Goal: Task Accomplishment & Management: Use online tool/utility

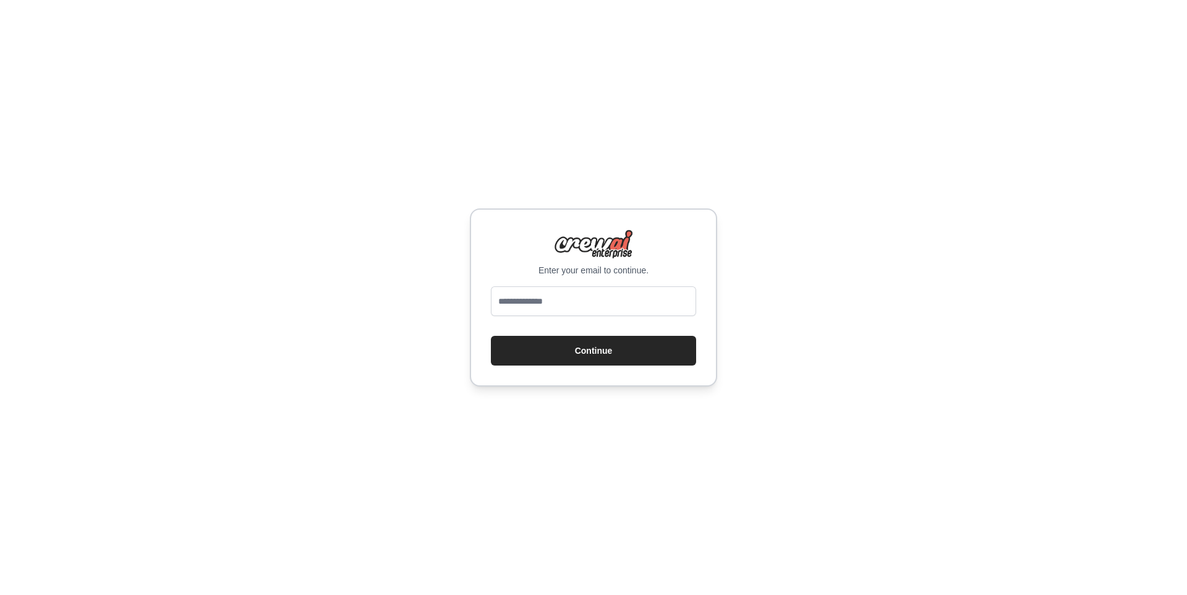
type input "**********"
click at [546, 367] on div "**********" at bounding box center [593, 297] width 247 height 178
click at [547, 354] on button "Continue" at bounding box center [593, 351] width 205 height 30
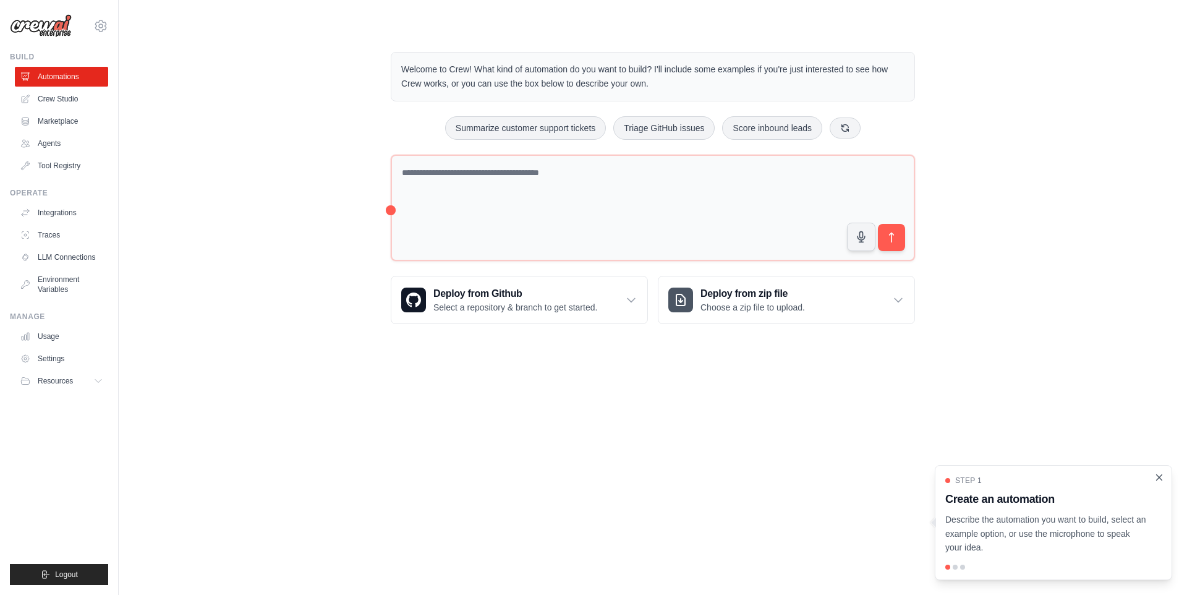
click at [1160, 478] on icon "Close walkthrough" at bounding box center [1159, 477] width 11 height 11
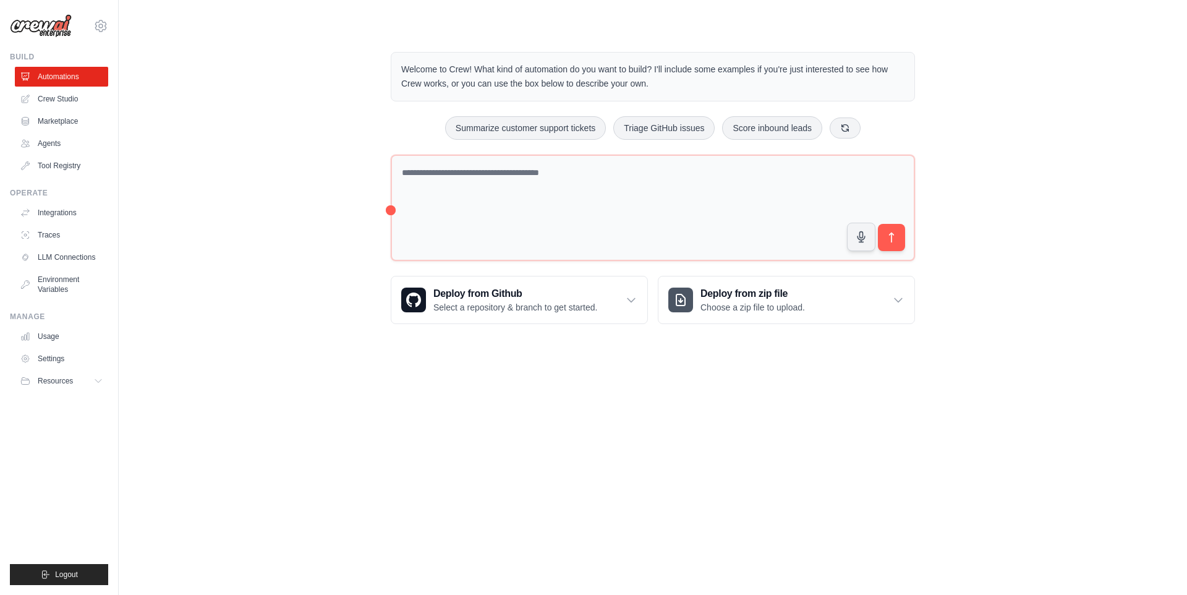
click at [229, 281] on div "Welcome to Crew! What kind of automation do you want to build? I'll include som…" at bounding box center [652, 188] width 1029 height 312
click at [92, 383] on button "Resources" at bounding box center [62, 381] width 93 height 20
click at [57, 360] on link "Settings" at bounding box center [62, 359] width 93 height 20
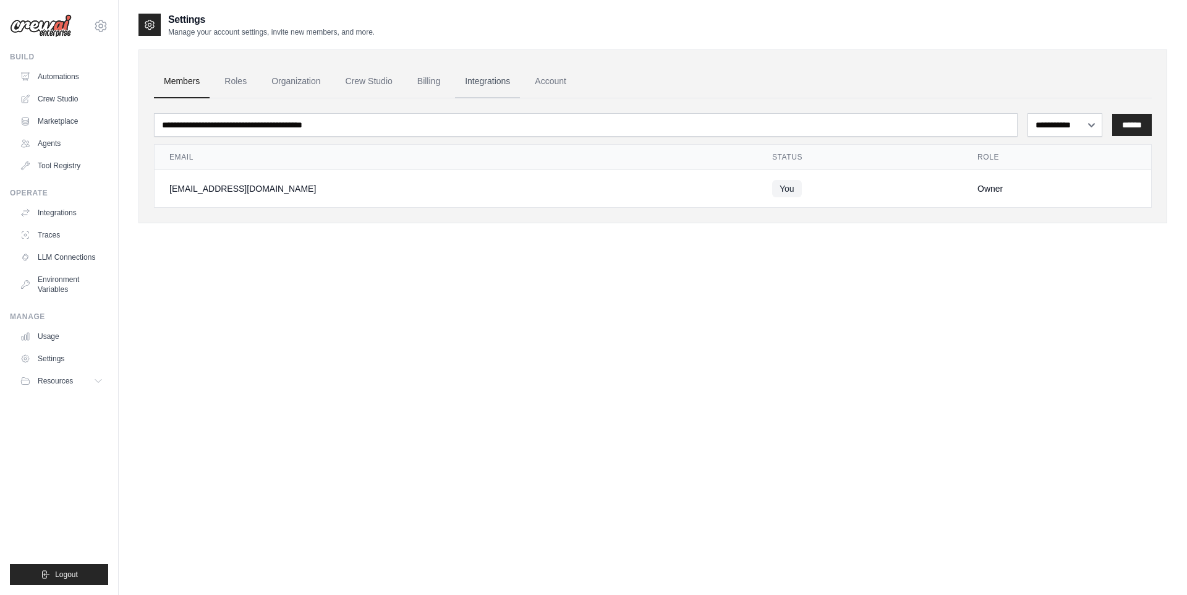
click at [498, 86] on link "Integrations" at bounding box center [487, 81] width 65 height 33
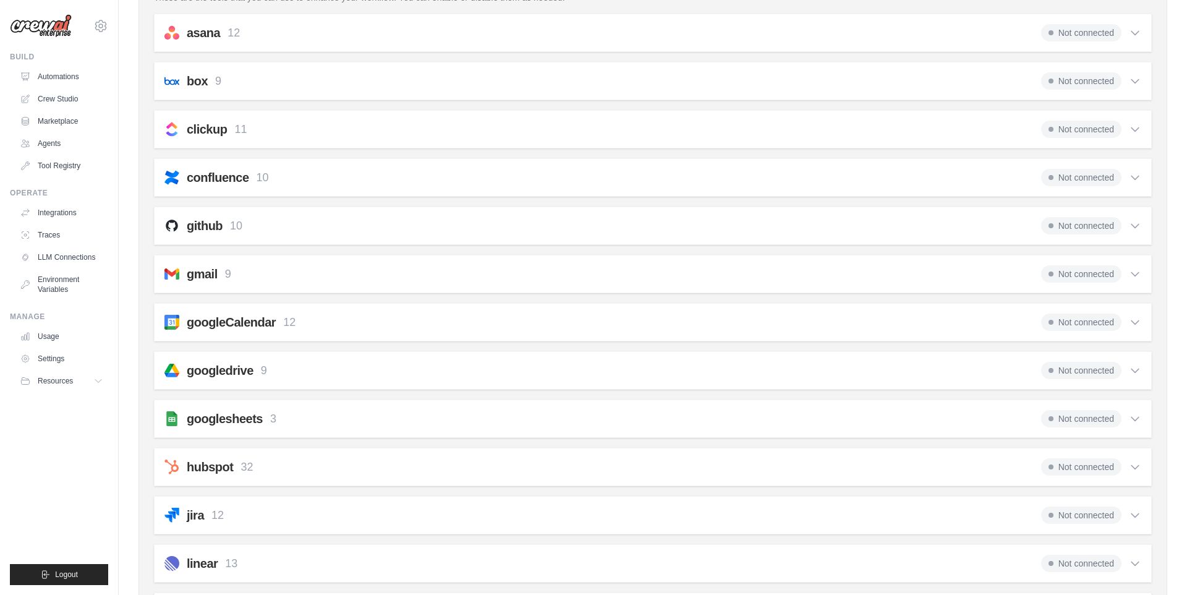
scroll to position [153, 0]
click at [1135, 277] on icon at bounding box center [1135, 272] width 12 height 12
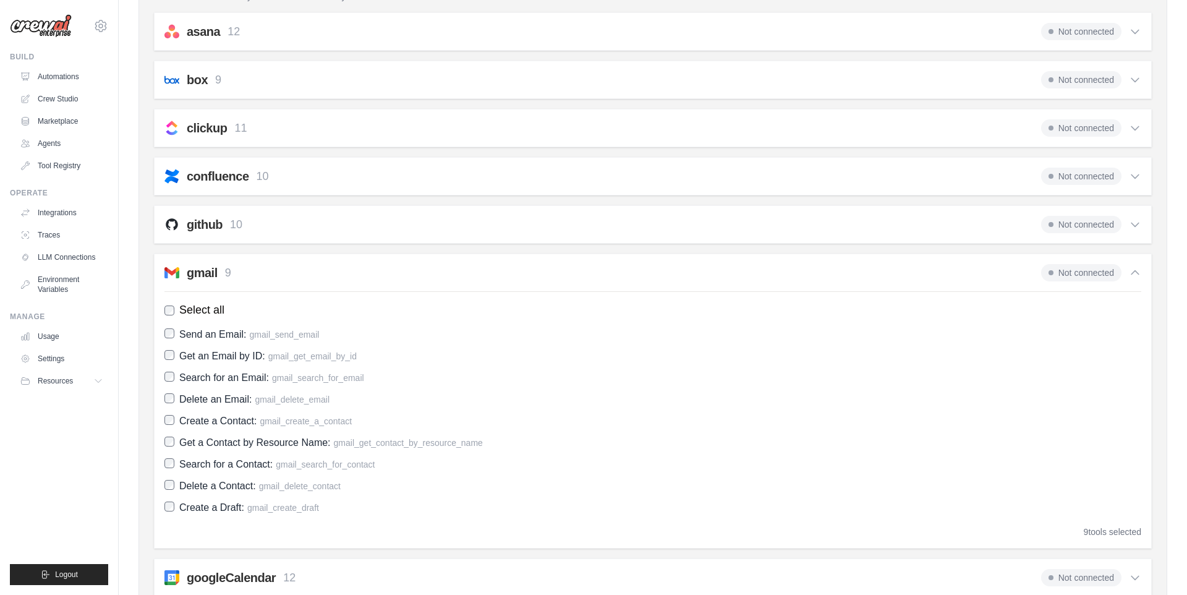
click at [1078, 274] on span "Not connected" at bounding box center [1081, 272] width 80 height 17
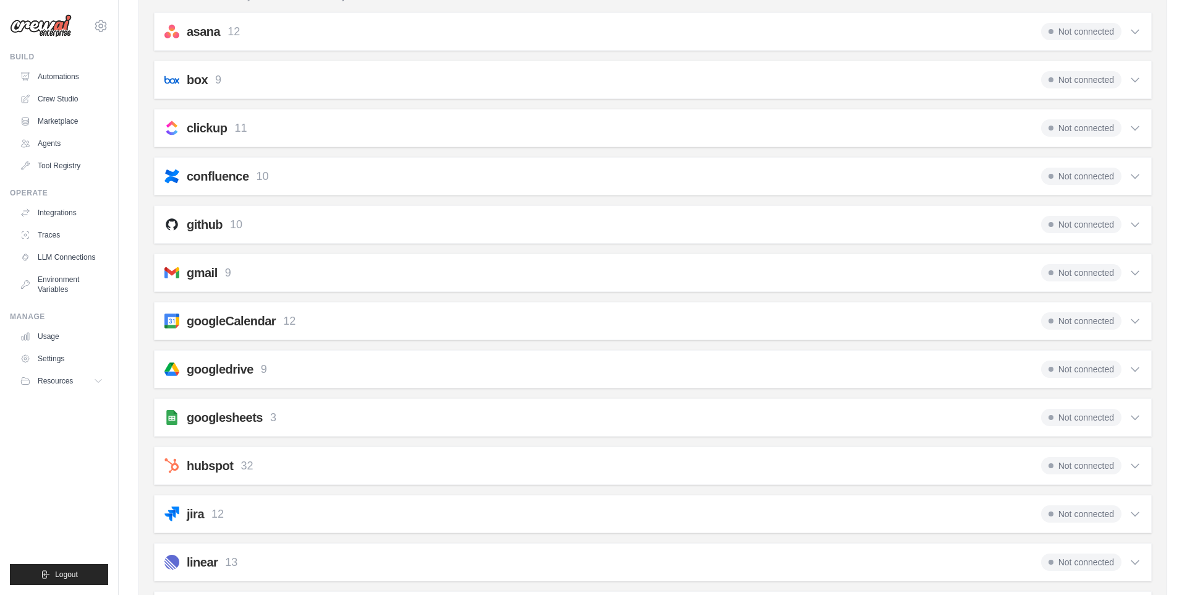
click at [888, 283] on div "gmail 9 Not connected Select all Send an Email: gmail_send_email Get an Email b…" at bounding box center [653, 272] width 998 height 38
click at [1140, 274] on icon at bounding box center [1135, 272] width 12 height 12
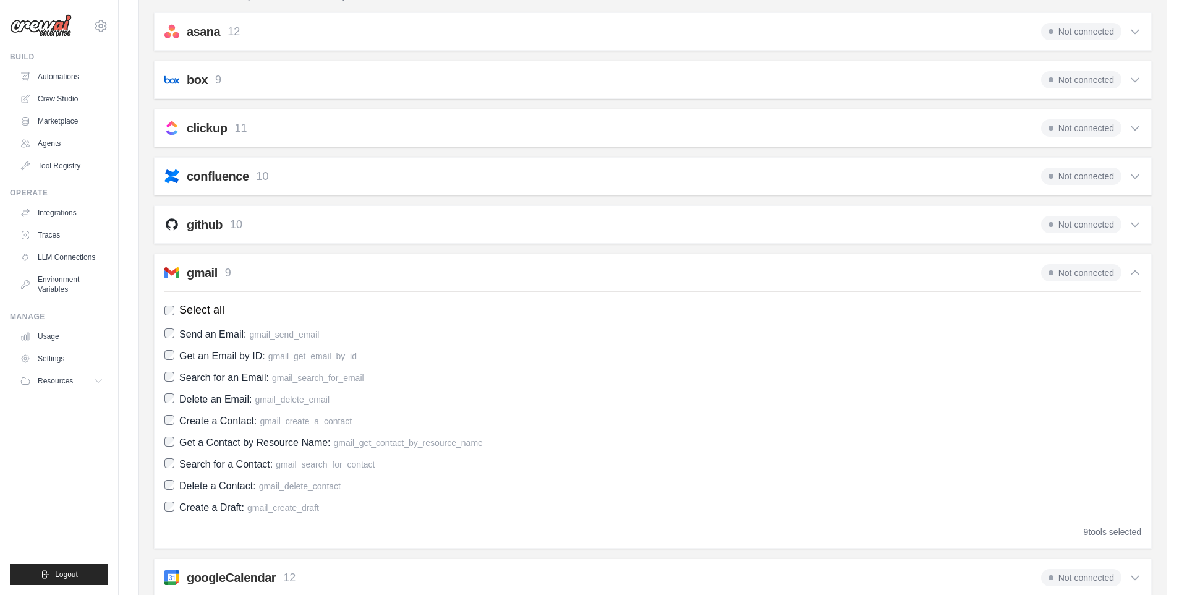
click at [222, 487] on span "Delete a Contact:" at bounding box center [217, 485] width 77 height 11
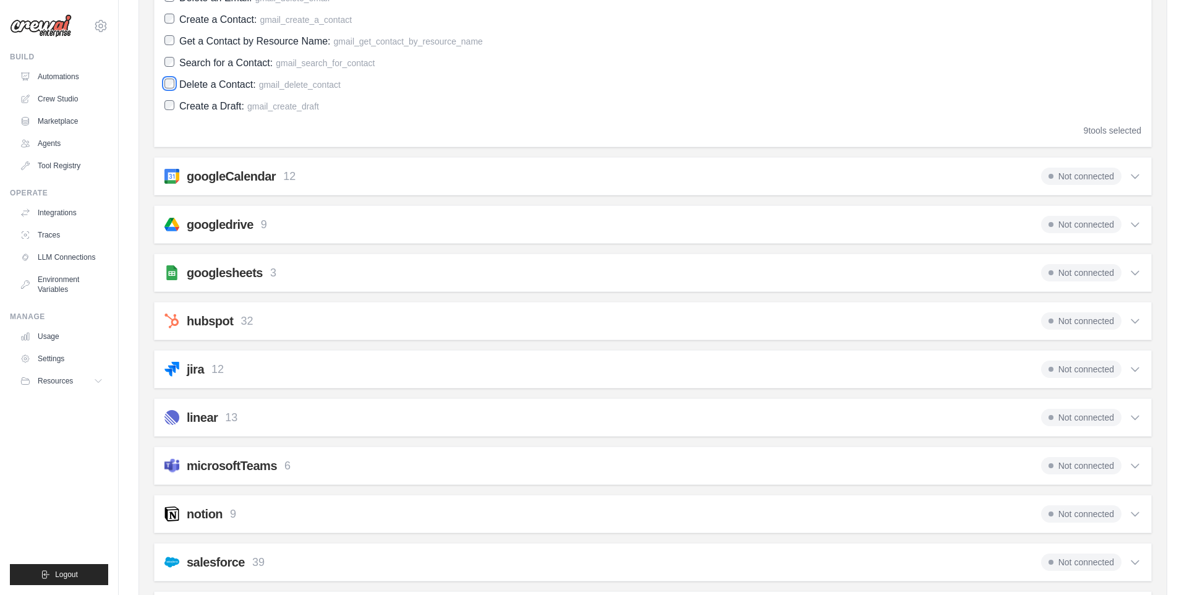
scroll to position [399, 0]
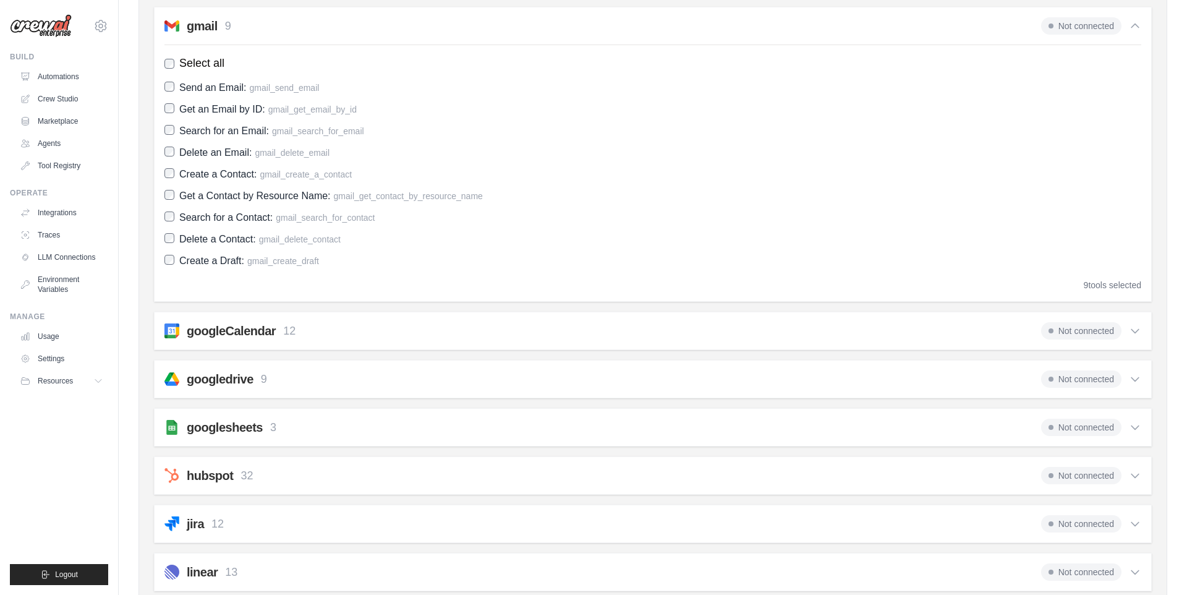
click at [1137, 331] on icon at bounding box center [1135, 331] width 12 height 12
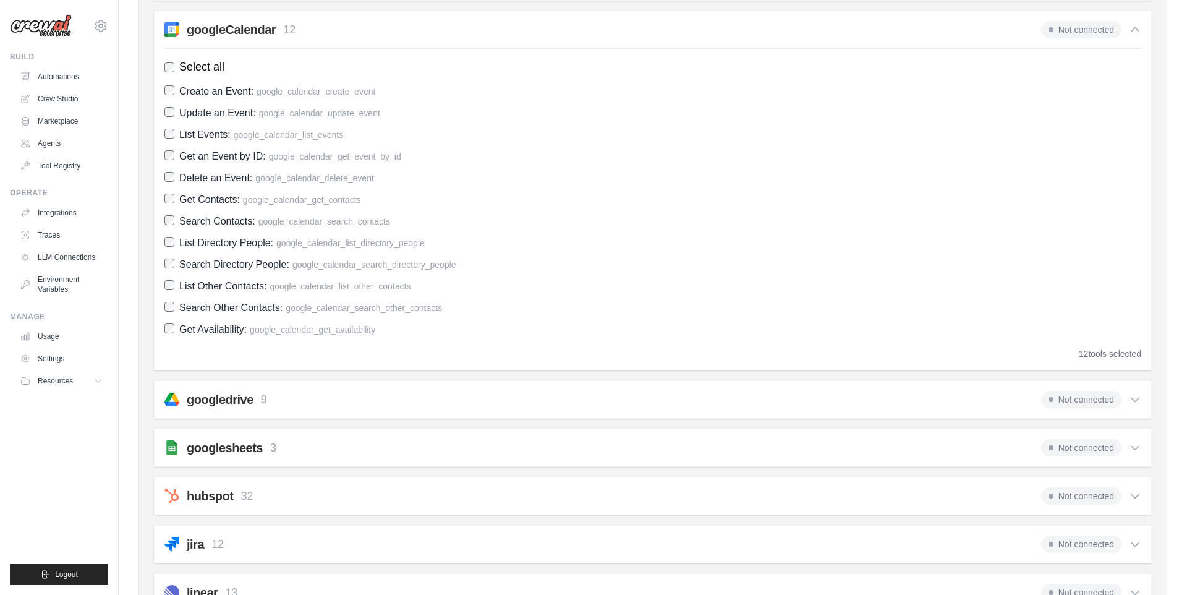
scroll to position [701, 0]
click at [1134, 404] on icon at bounding box center [1135, 399] width 12 height 12
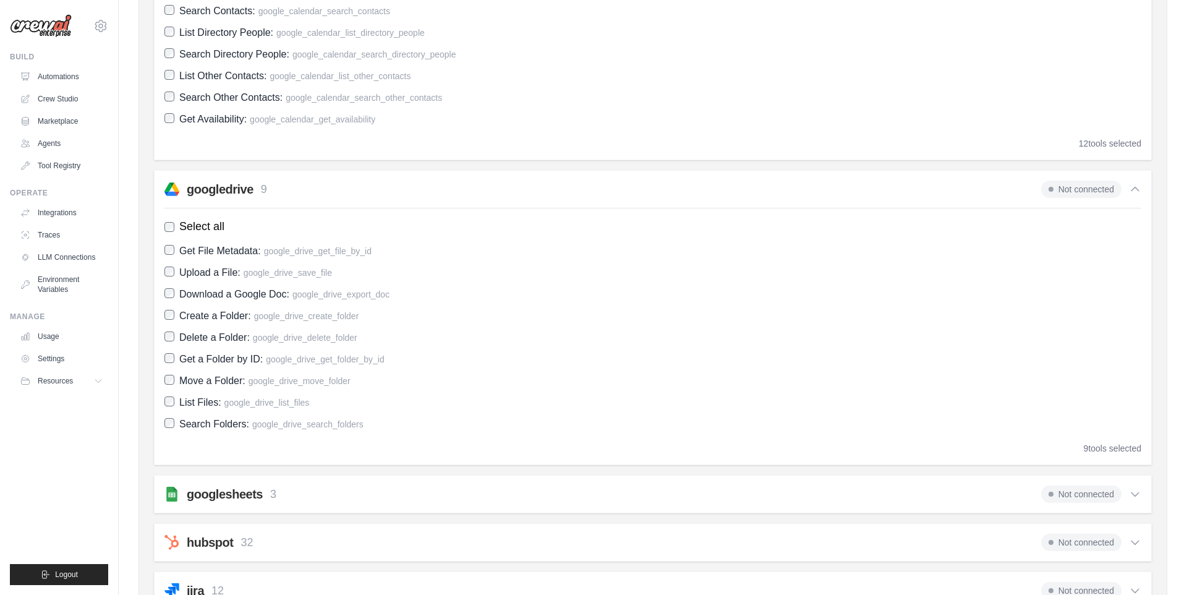
scroll to position [928, 0]
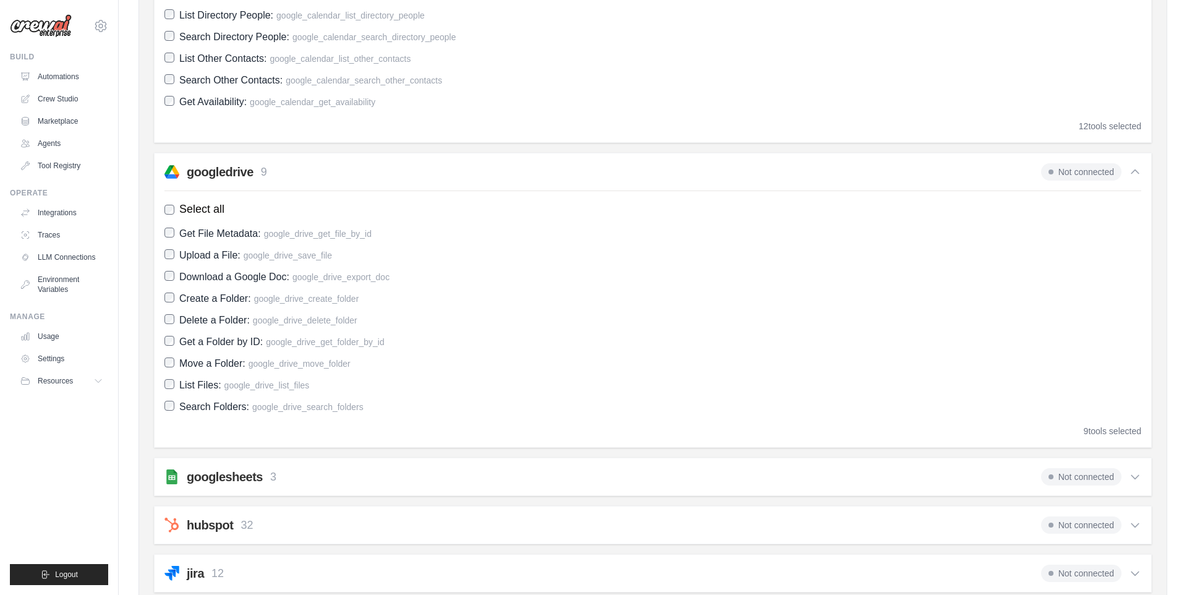
click at [1134, 481] on icon at bounding box center [1135, 476] width 12 height 12
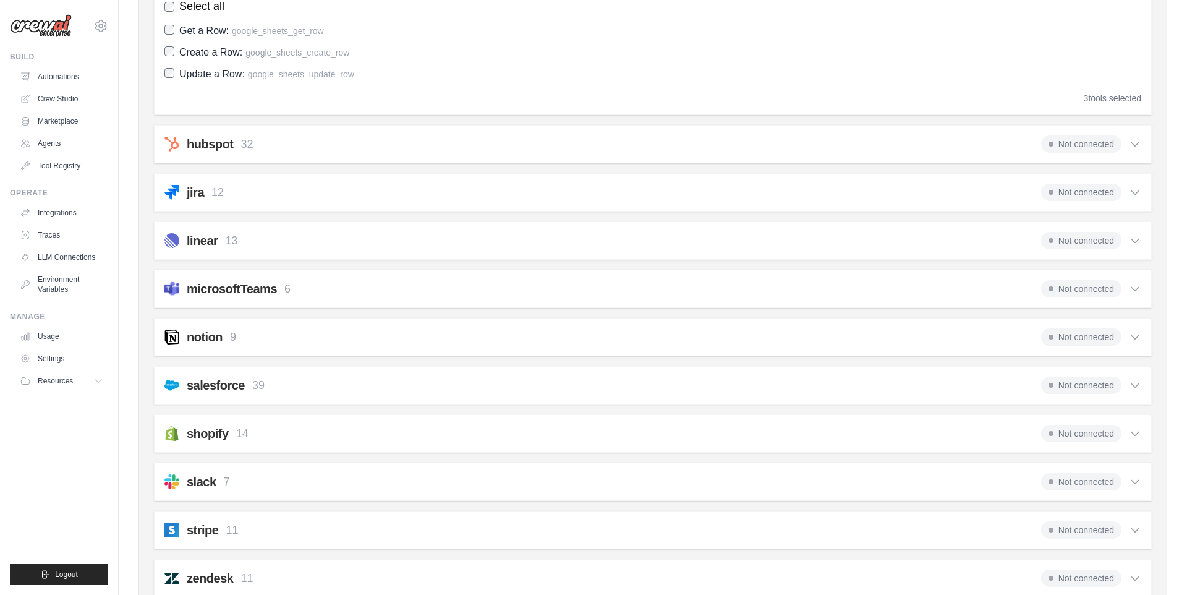
scroll to position [1527, 0]
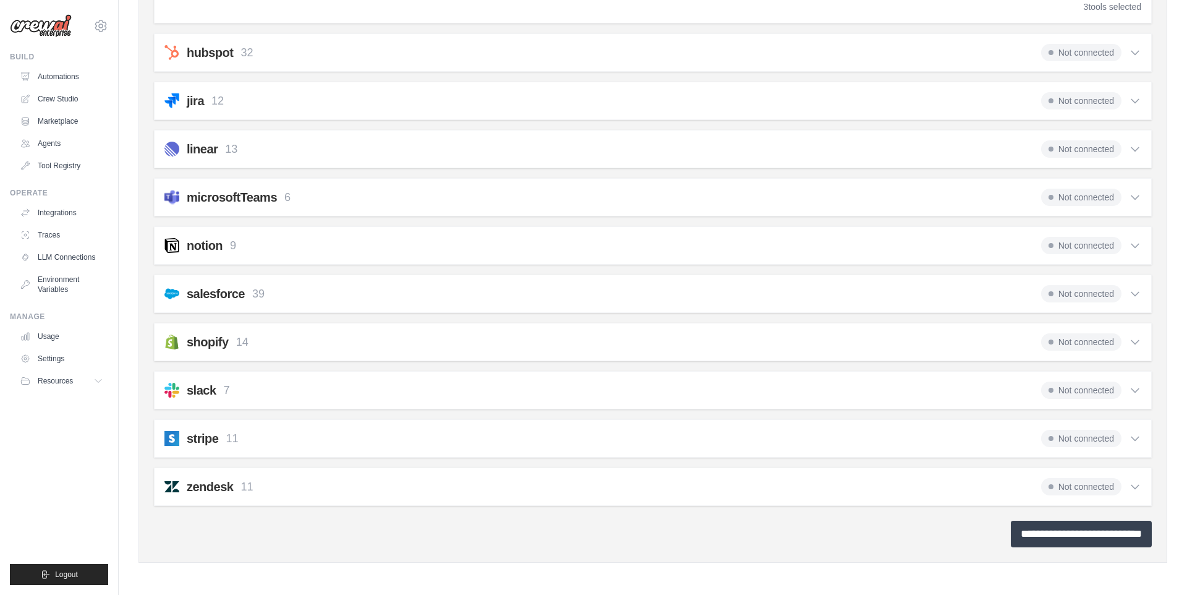
click at [1068, 540] on input "**********" at bounding box center [1081, 534] width 141 height 27
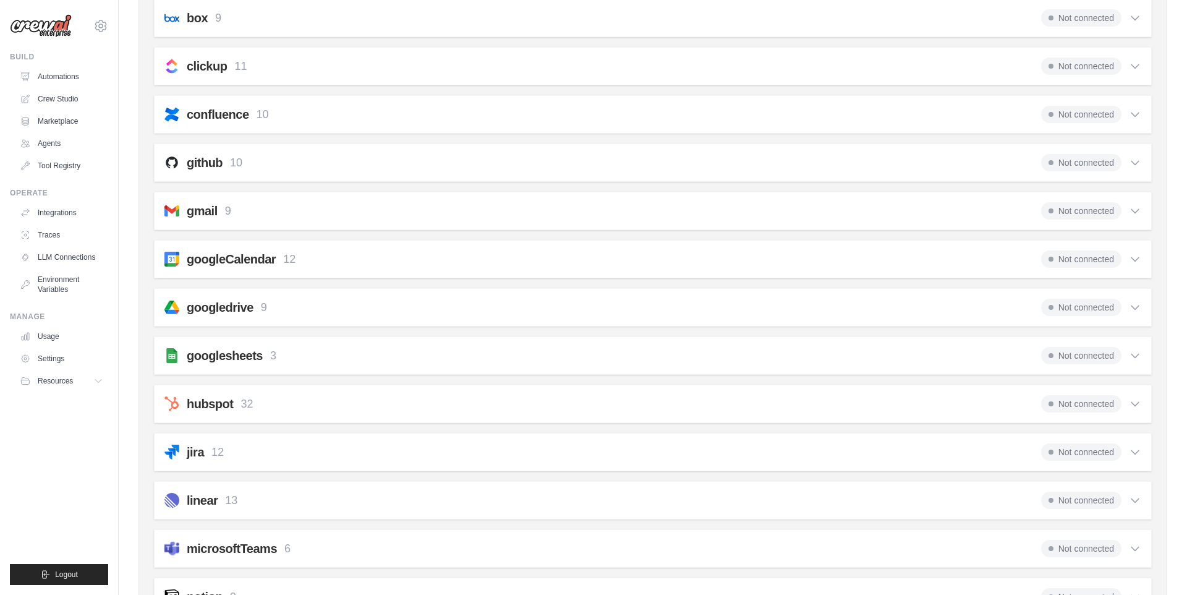
scroll to position [0, 0]
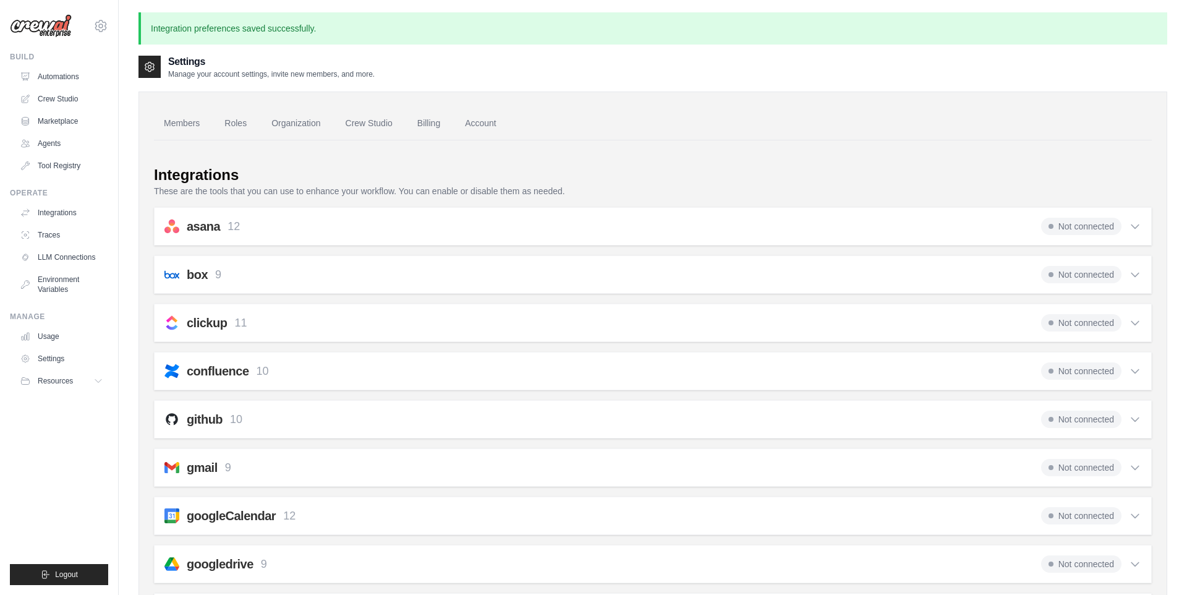
click at [199, 33] on p "Integration preferences saved successfully." at bounding box center [652, 28] width 1029 height 32
click at [100, 31] on icon at bounding box center [100, 26] width 15 height 15
click at [82, 88] on link "Settings" at bounding box center [100, 83] width 109 height 22
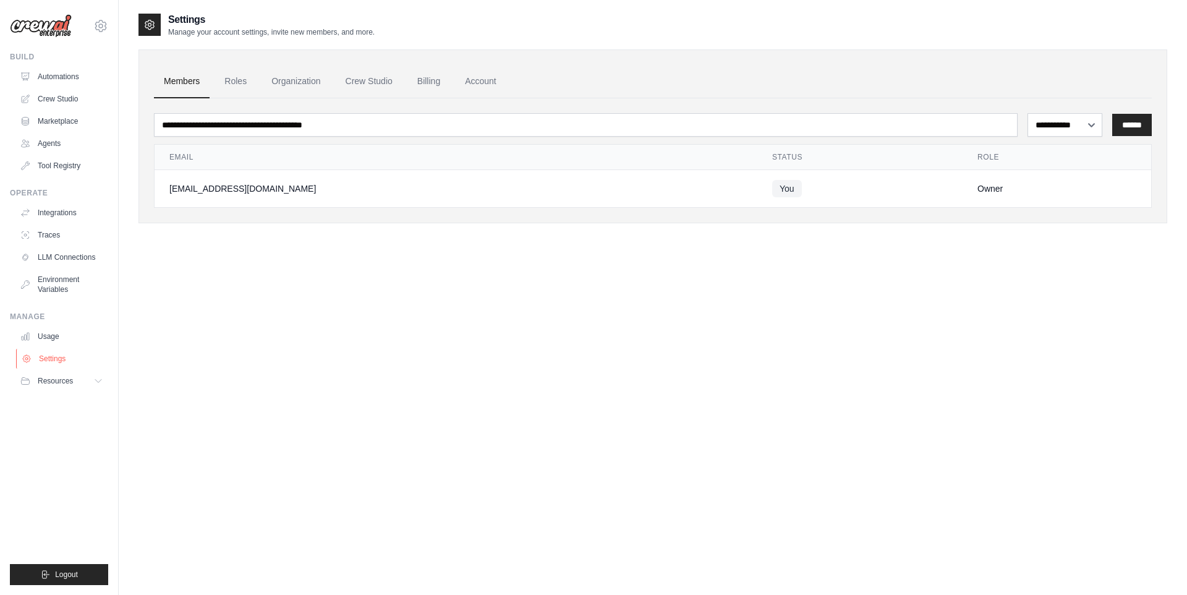
click at [53, 365] on link "Settings" at bounding box center [62, 359] width 93 height 20
click at [497, 86] on link "Integrations" at bounding box center [487, 81] width 65 height 33
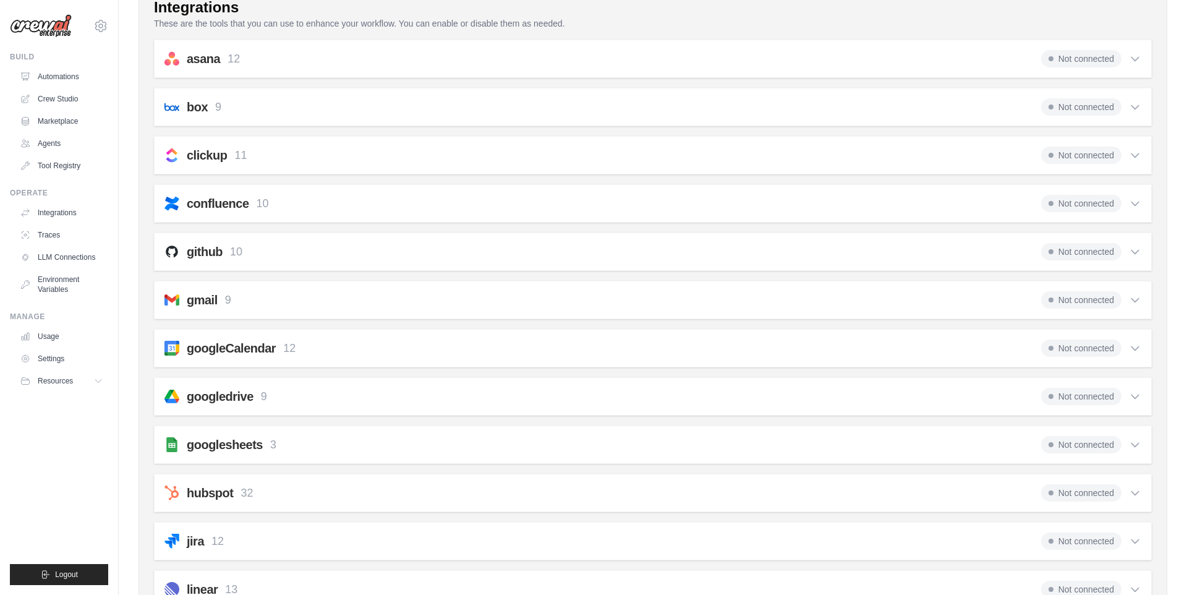
scroll to position [130, 0]
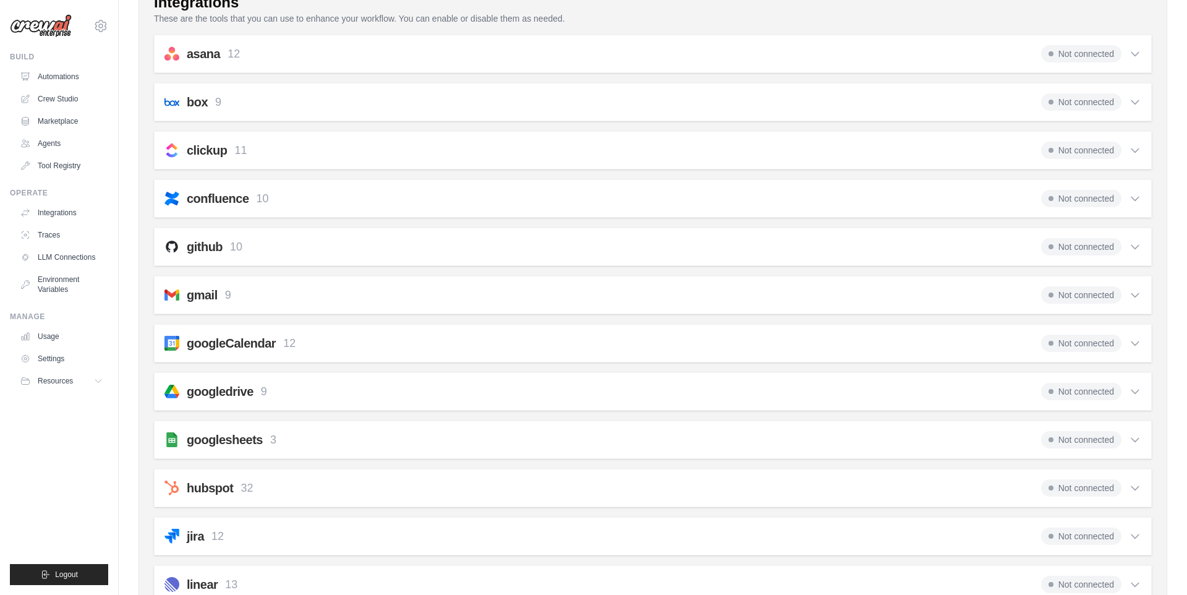
click at [1071, 347] on span "Not connected" at bounding box center [1081, 342] width 80 height 17
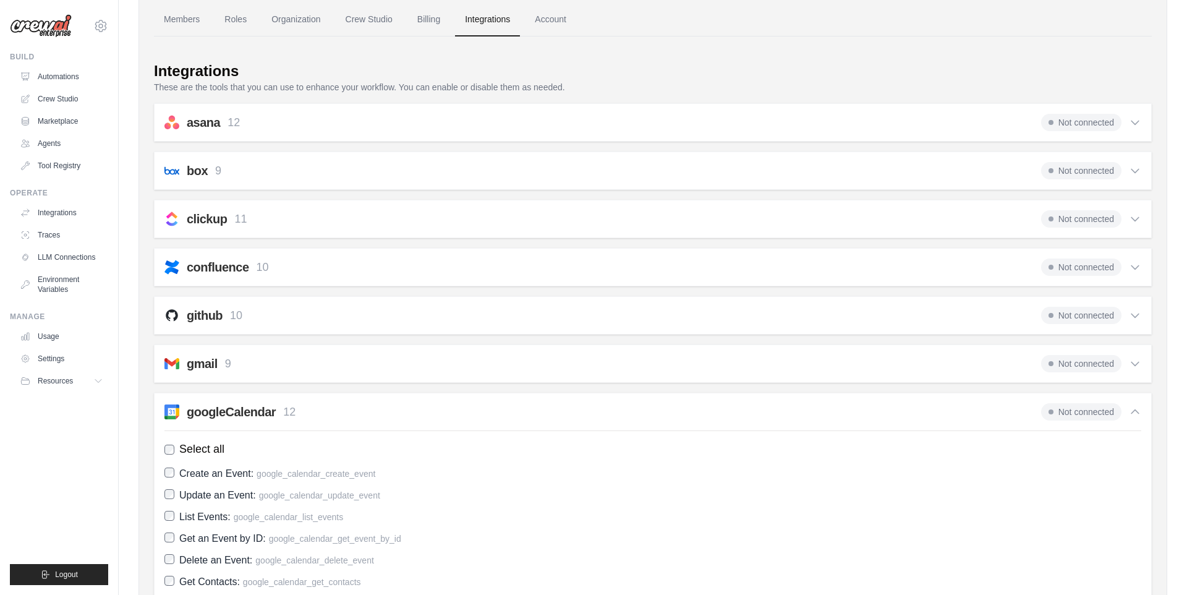
scroll to position [0, 0]
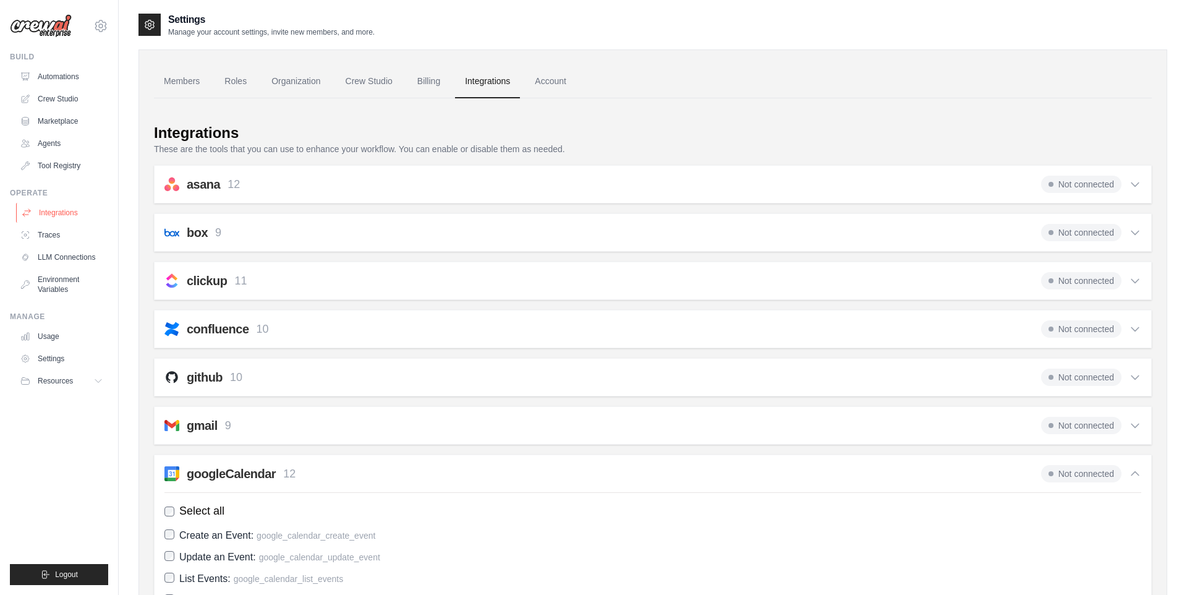
click at [41, 211] on link "Integrations" at bounding box center [62, 213] width 93 height 20
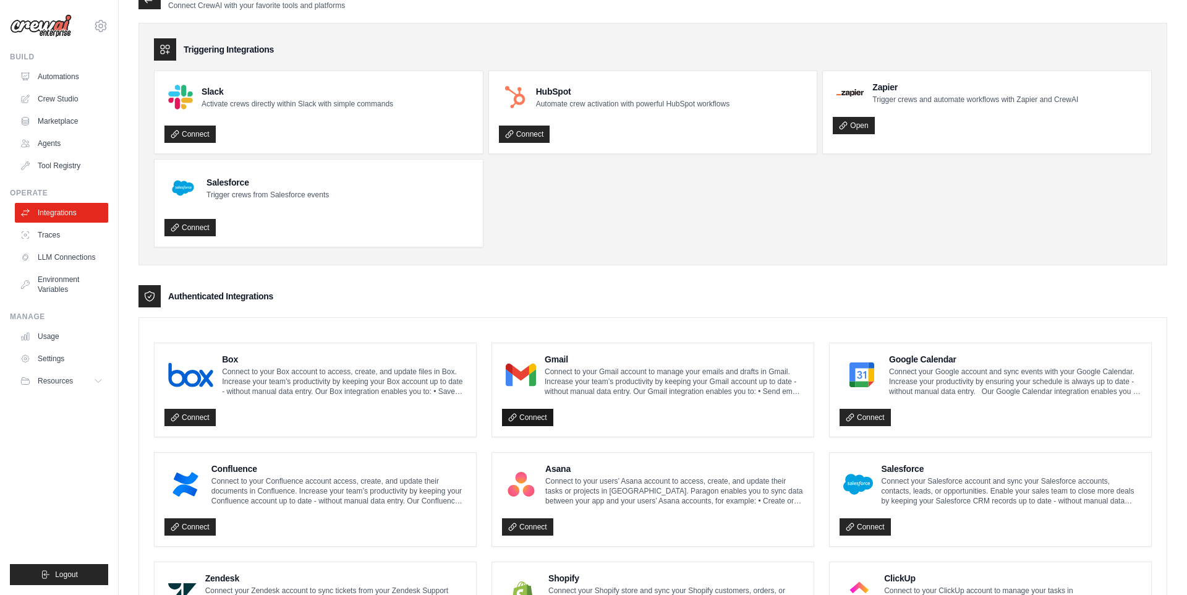
scroll to position [28, 0]
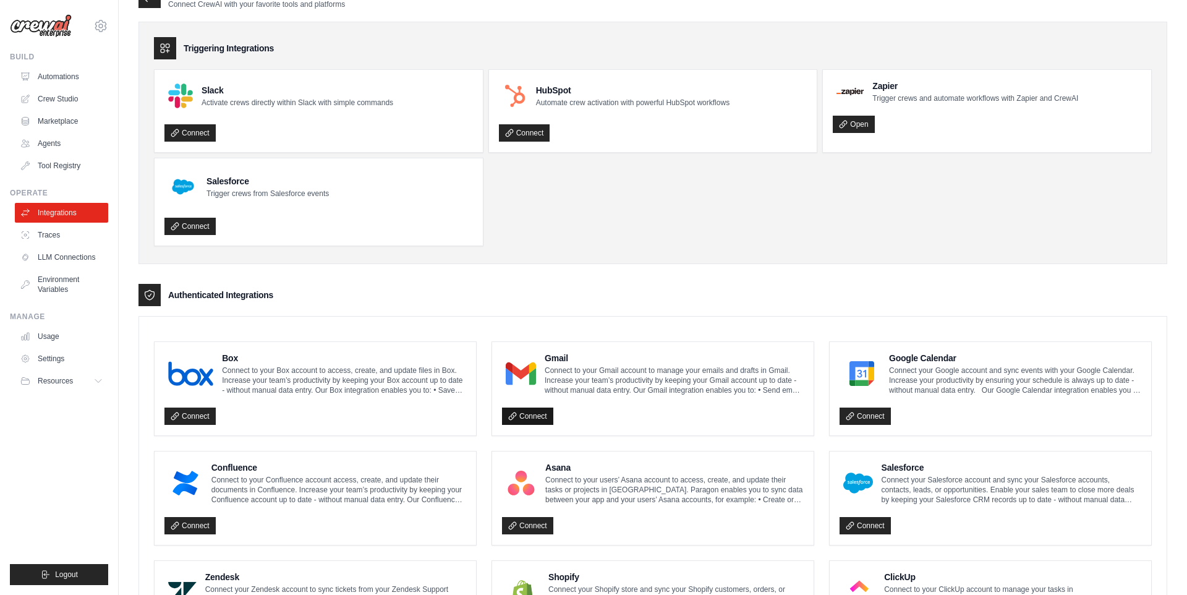
click at [532, 418] on link "Connect" at bounding box center [527, 415] width 51 height 17
click at [551, 415] on link "Connect" at bounding box center [527, 415] width 51 height 17
click at [45, 83] on link "Automations" at bounding box center [62, 77] width 93 height 20
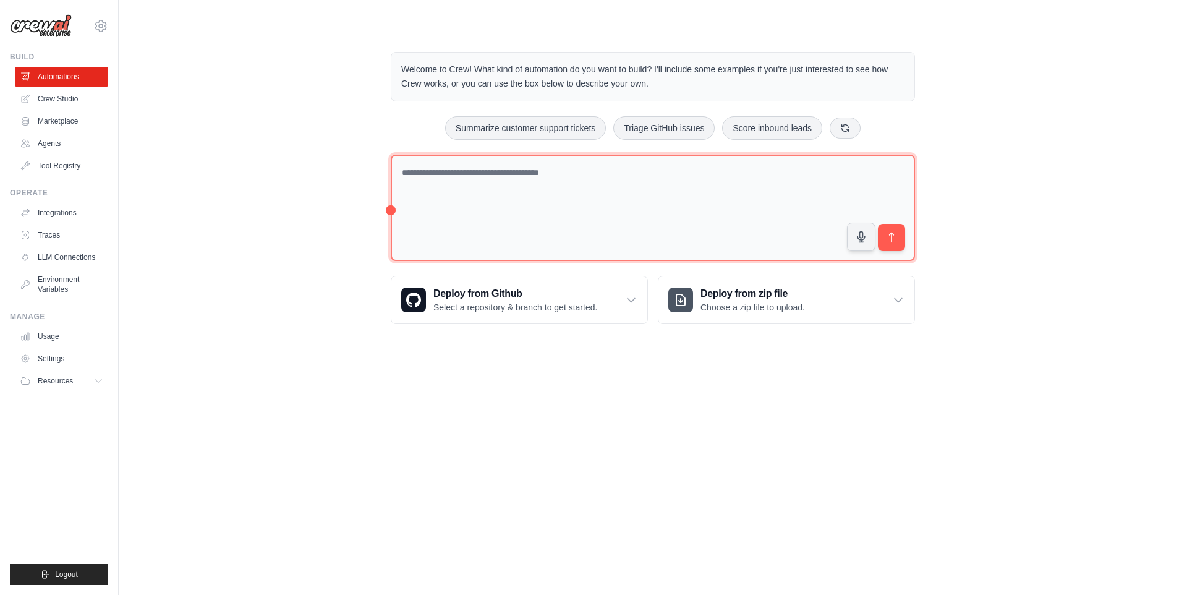
click at [609, 174] on textarea at bounding box center [653, 208] width 524 height 107
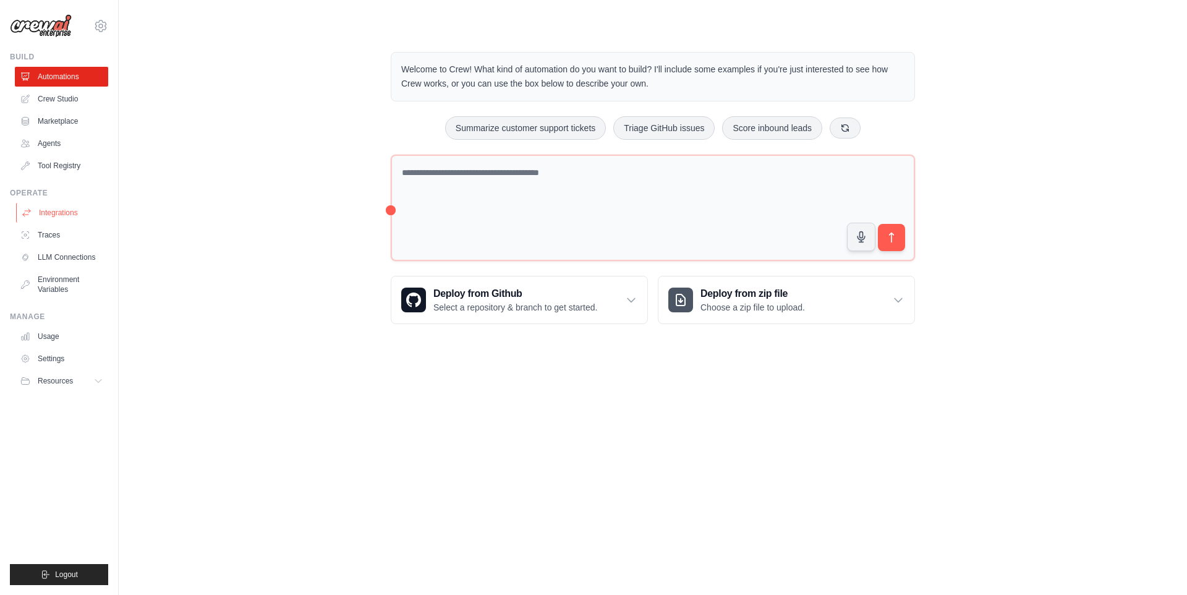
click at [57, 211] on link "Integrations" at bounding box center [62, 213] width 93 height 20
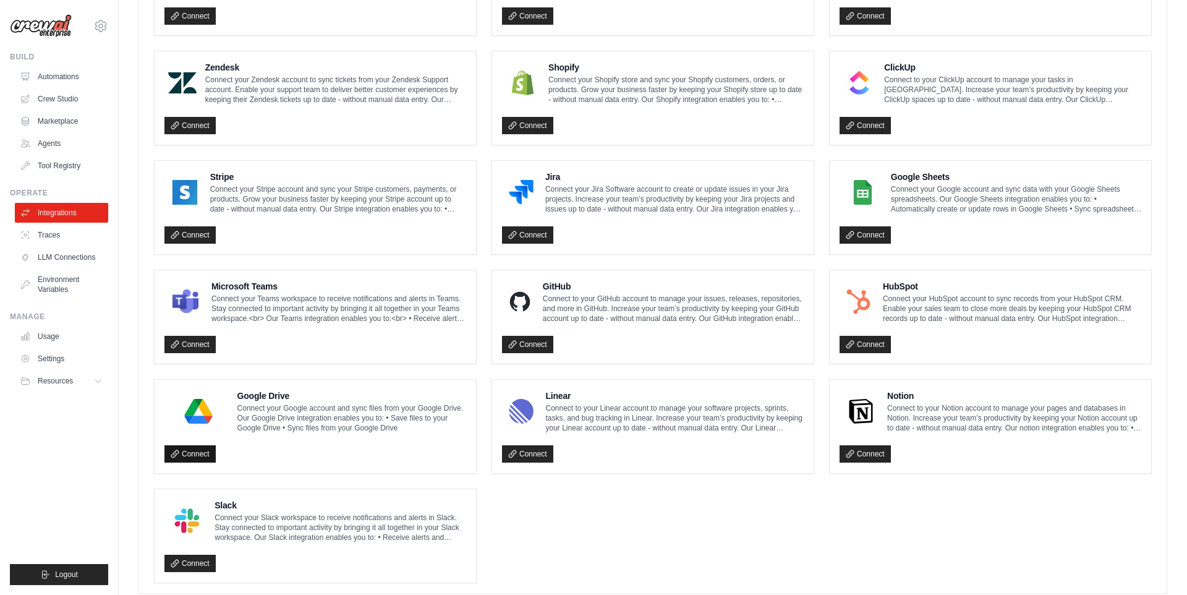
scroll to position [563, 0]
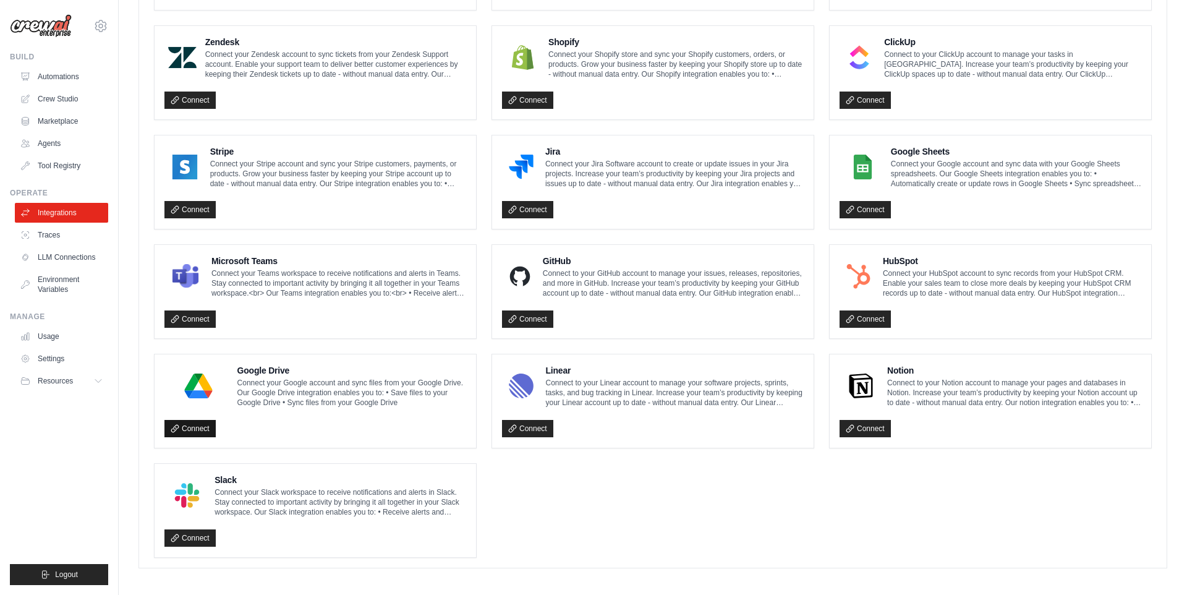
click at [200, 425] on link "Connect" at bounding box center [189, 428] width 51 height 17
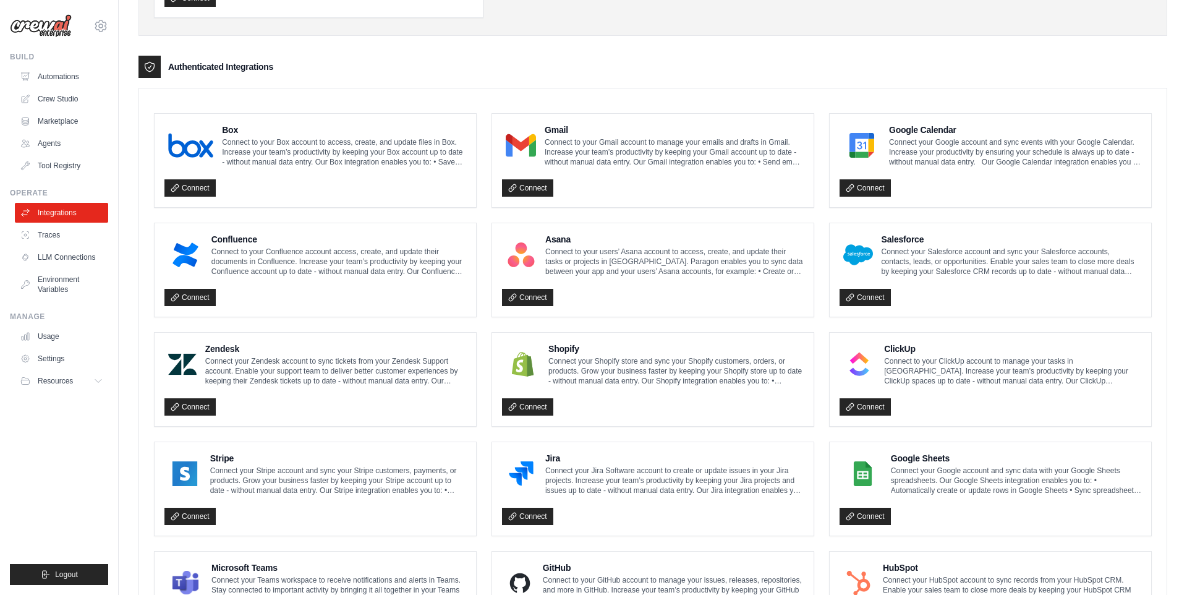
scroll to position [251, 0]
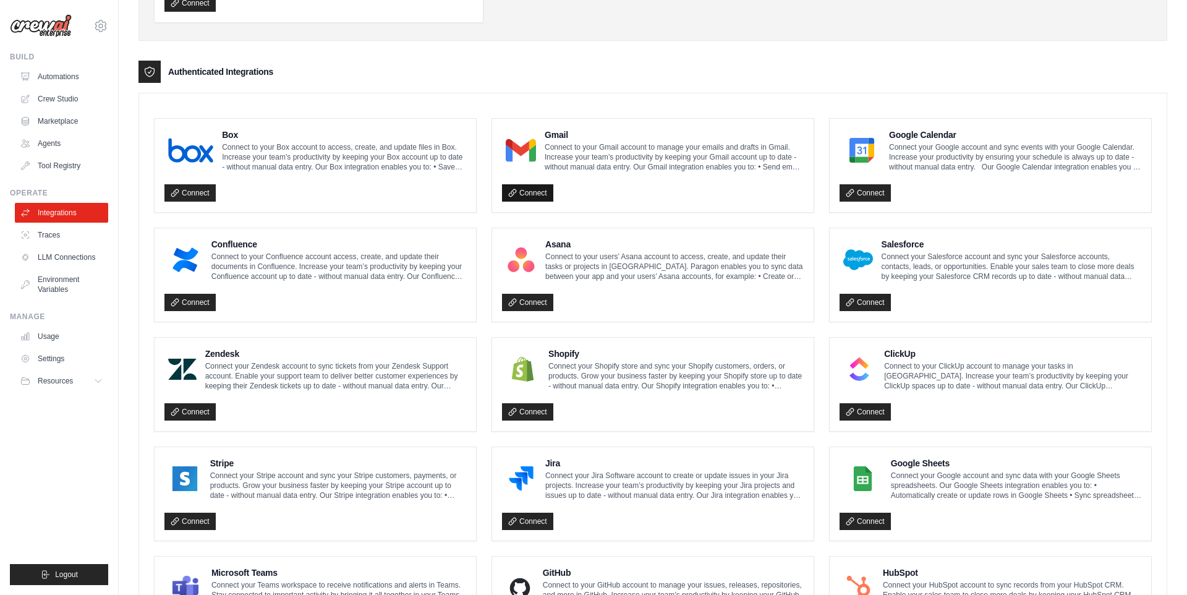
click at [521, 192] on link "Connect" at bounding box center [527, 192] width 51 height 17
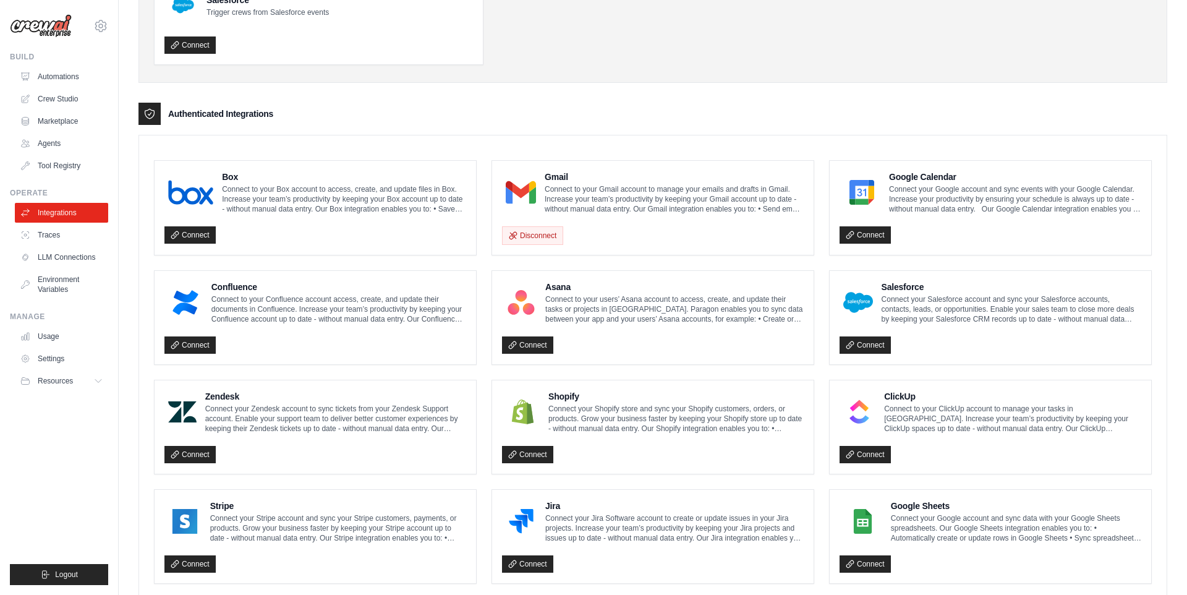
click at [597, 213] on div "Gmail Connect to your Gmail account to manage your emails and drafts in Gmail. …" at bounding box center [653, 208] width 302 height 74
click at [568, 195] on p "Connect to your Gmail account to manage your emails and drafts in Gmail. Increa…" at bounding box center [674, 199] width 259 height 30
click at [527, 189] on img at bounding box center [521, 192] width 30 height 25
click at [48, 77] on link "Automations" at bounding box center [62, 77] width 93 height 20
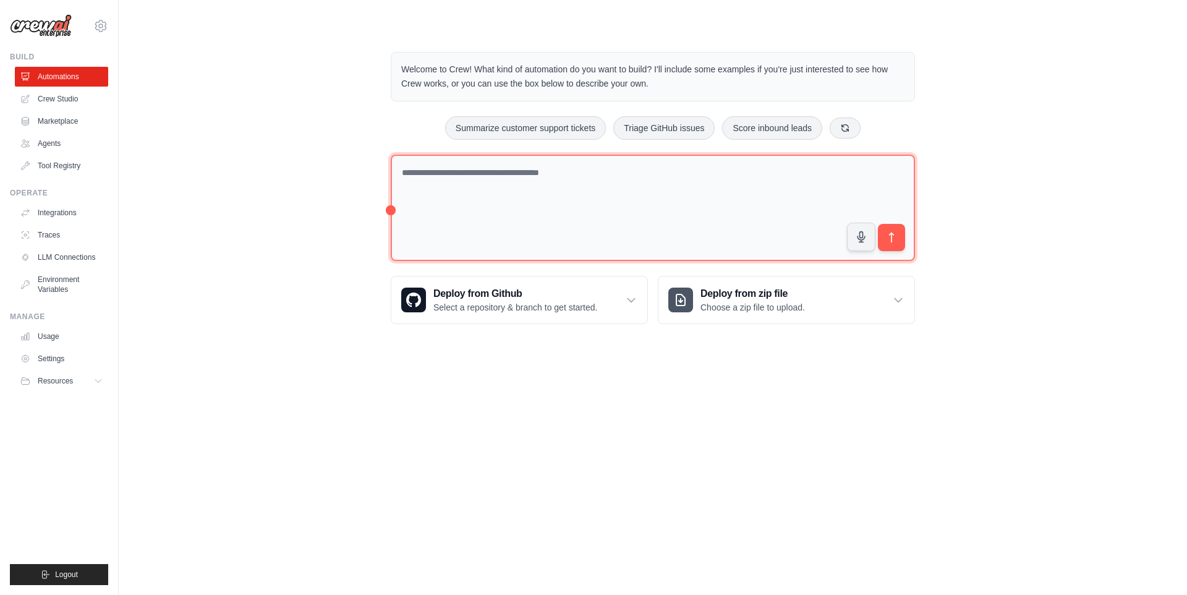
click at [458, 181] on textarea at bounding box center [653, 208] width 524 height 107
type textarea "**********"
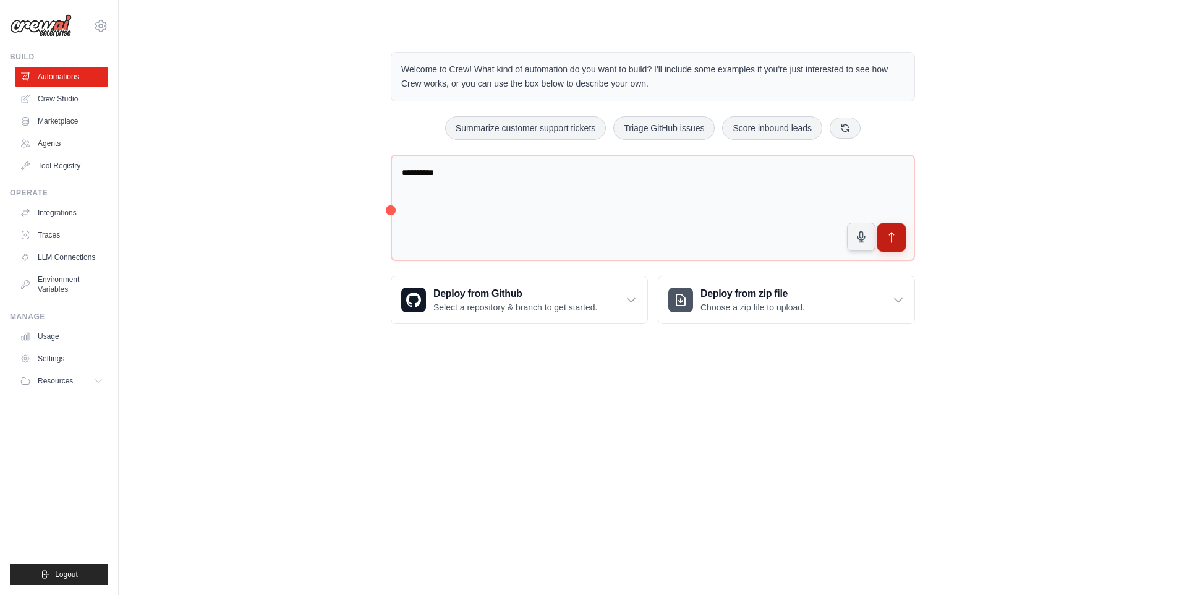
click at [893, 233] on icon "submit" at bounding box center [892, 237] width 4 height 10
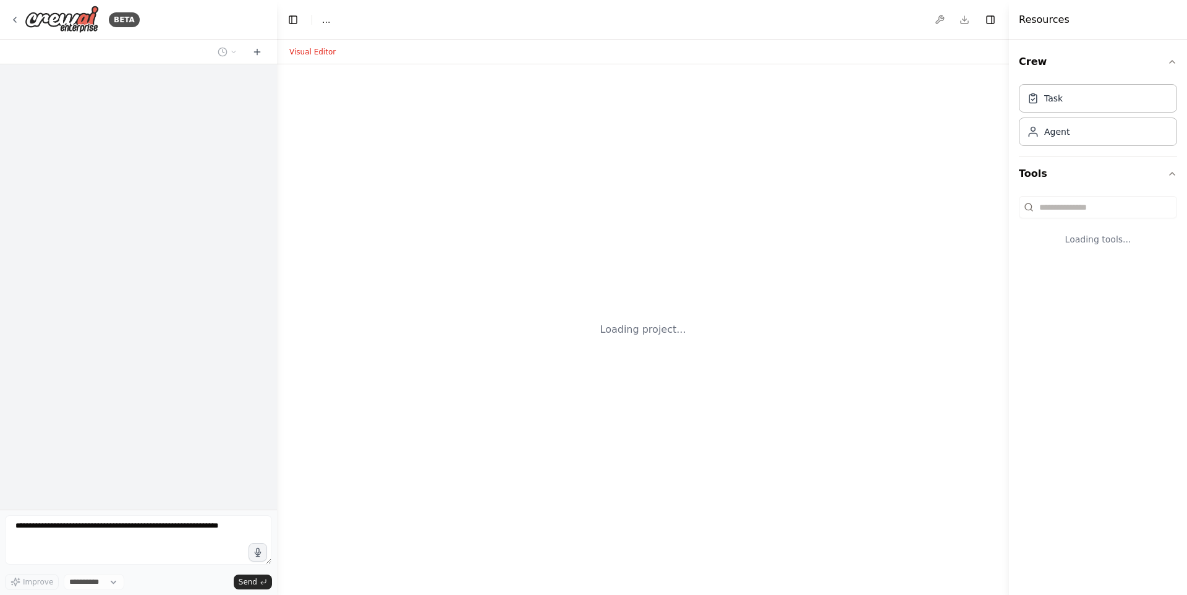
select select "****"
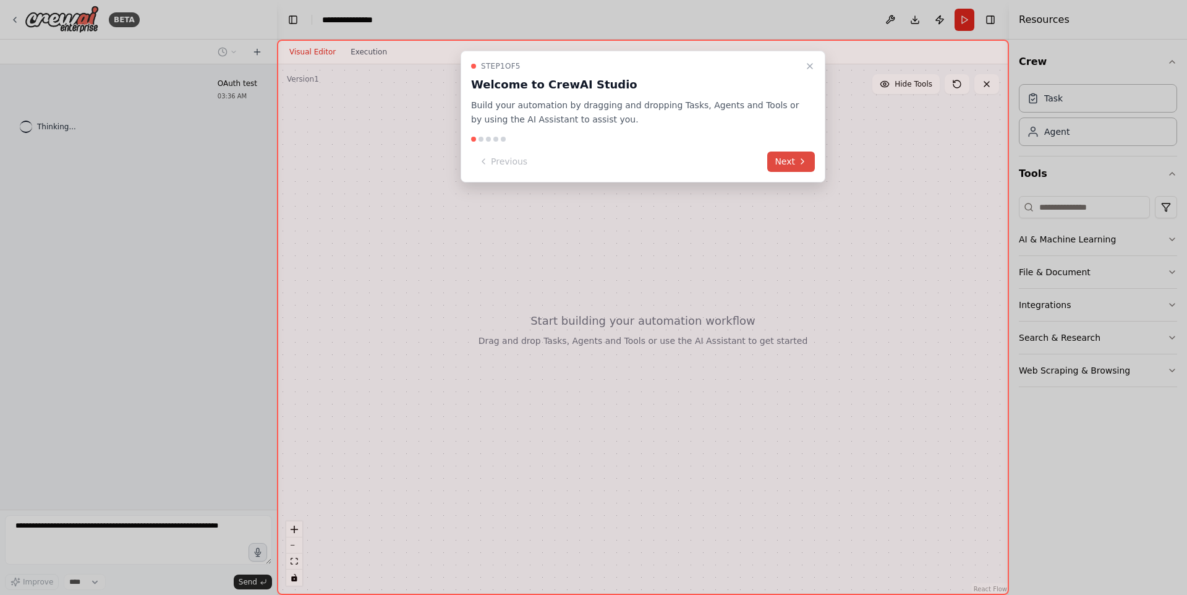
click at [794, 159] on button "Next" at bounding box center [791, 161] width 48 height 20
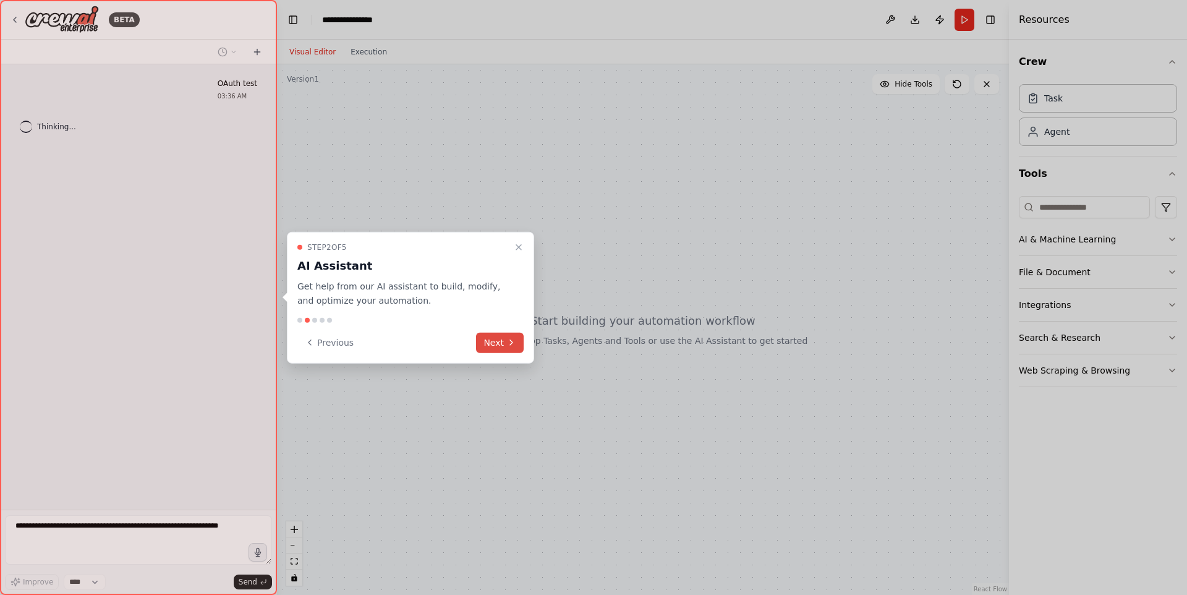
click at [498, 346] on button "Next" at bounding box center [500, 342] width 48 height 20
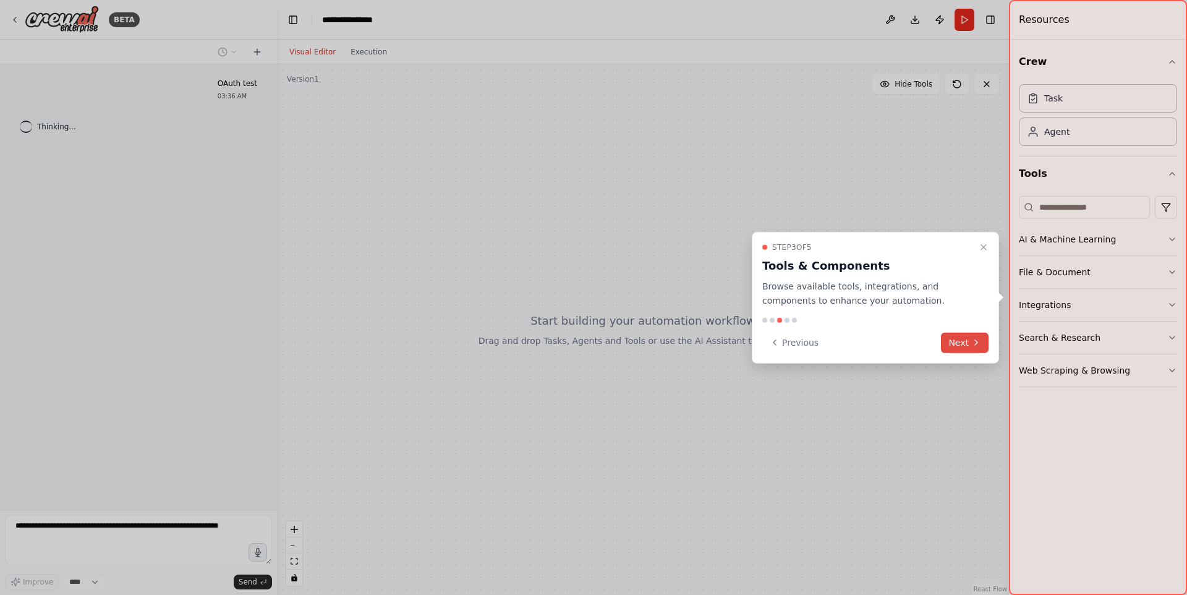
click at [969, 342] on button "Next" at bounding box center [965, 342] width 48 height 20
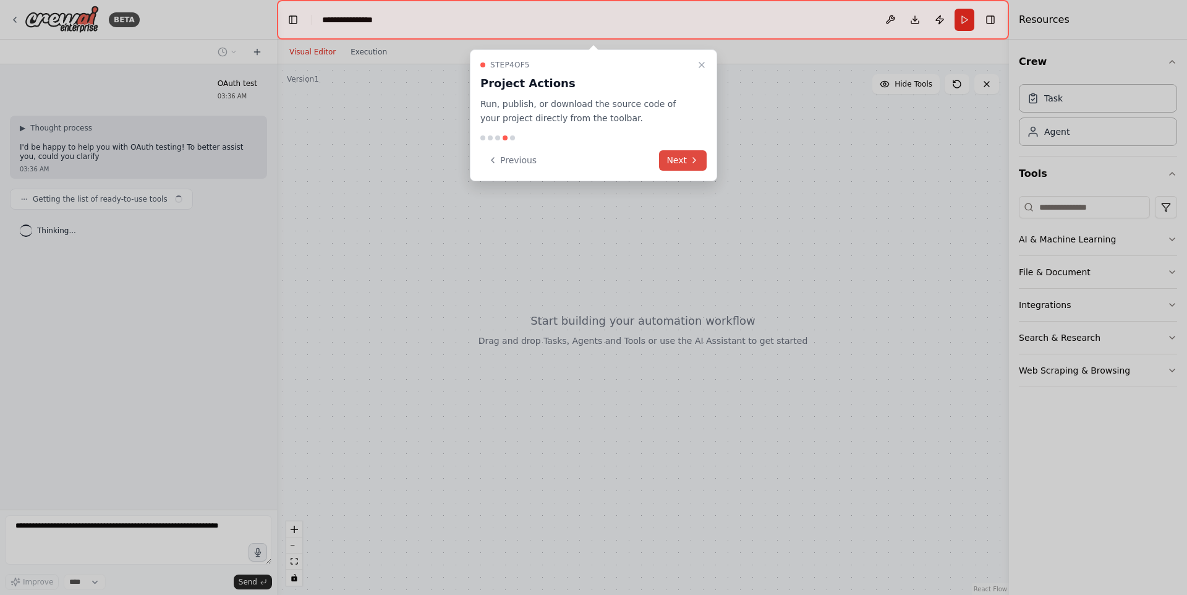
click at [685, 158] on button "Next" at bounding box center [683, 160] width 48 height 20
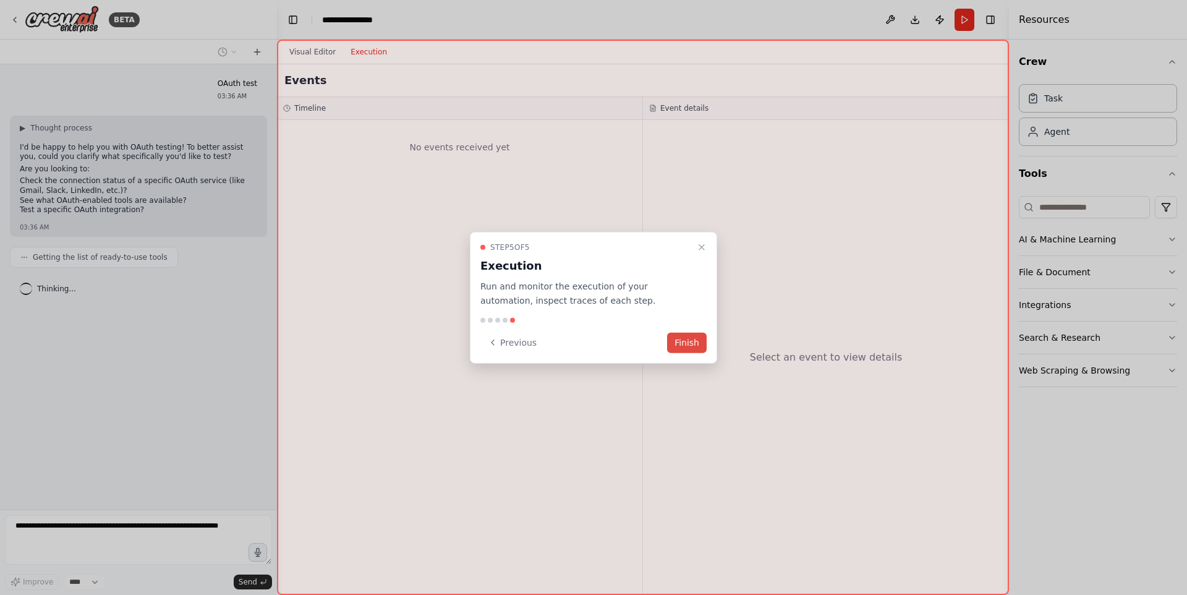
click at [694, 345] on button "Finish" at bounding box center [687, 342] width 40 height 20
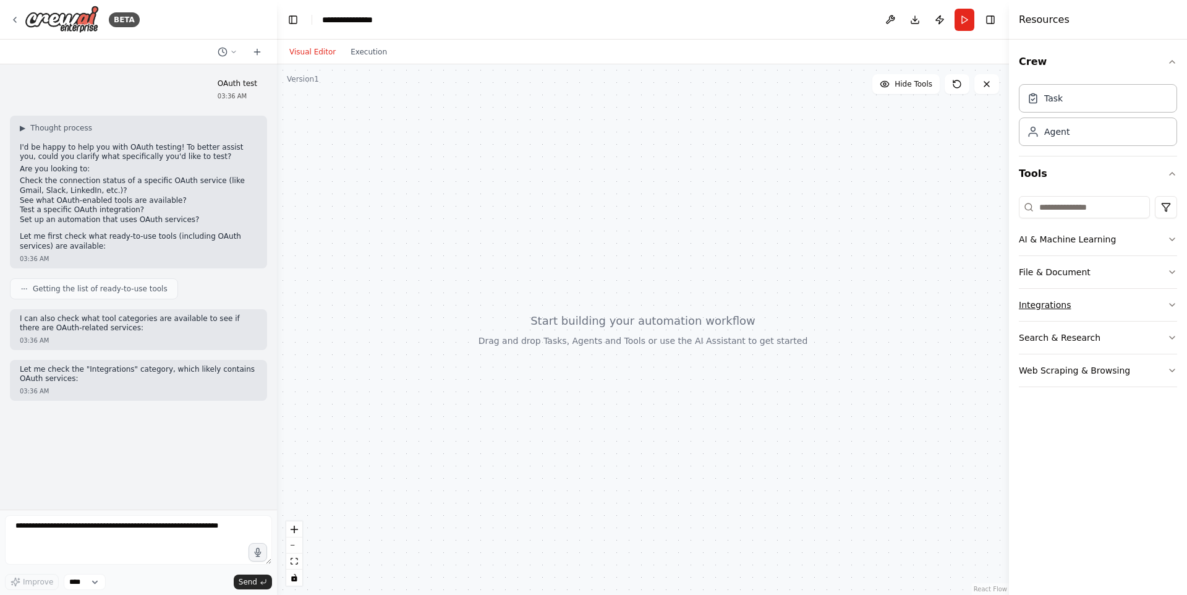
click at [1159, 312] on button "Integrations" at bounding box center [1098, 305] width 158 height 32
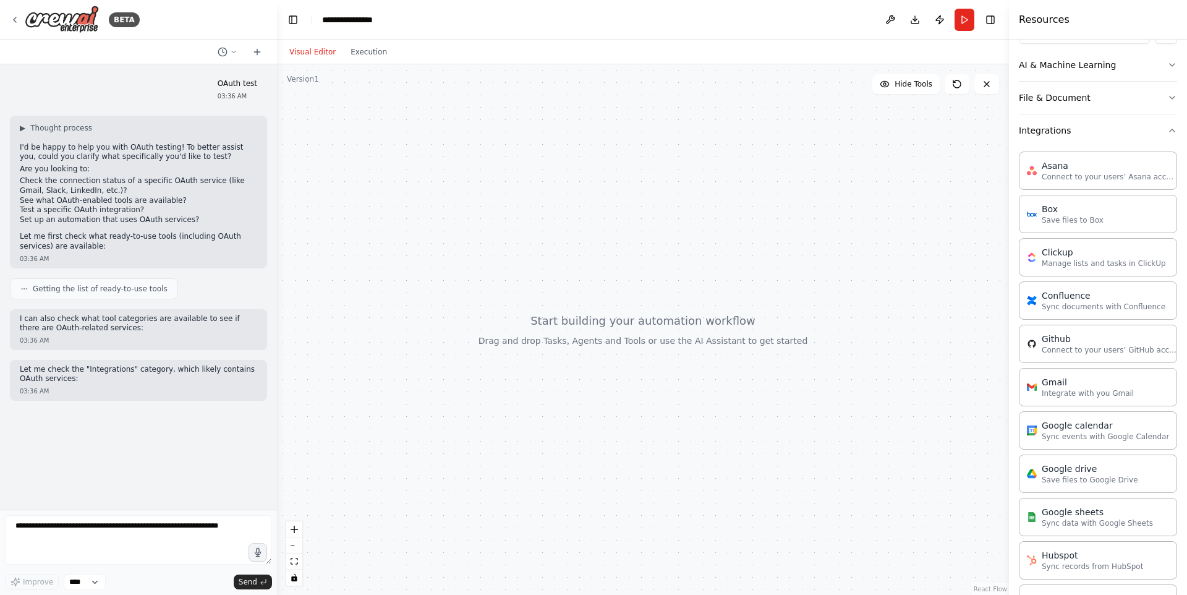
scroll to position [197, 0]
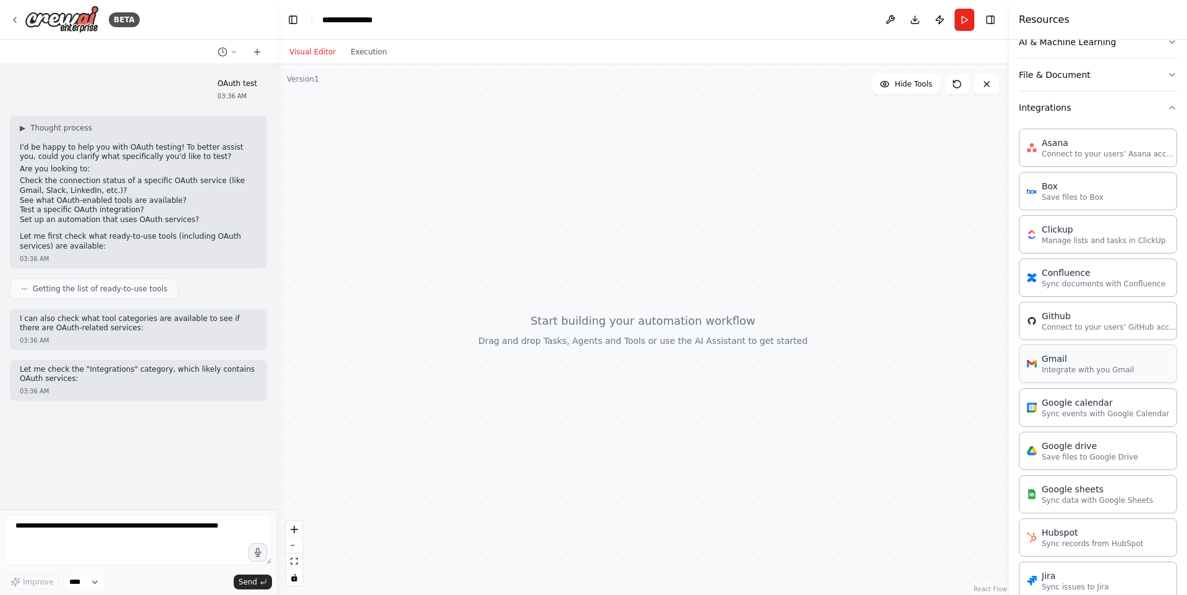
click at [1071, 373] on p "Integrate with you Gmail" at bounding box center [1088, 370] width 92 height 10
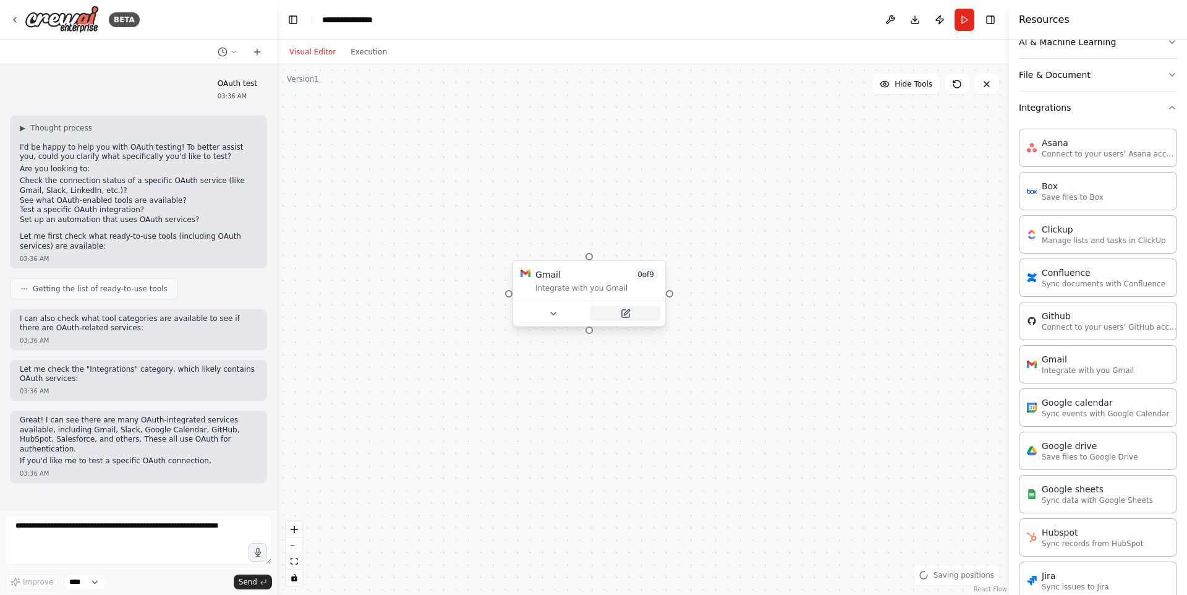
click at [615, 315] on button at bounding box center [625, 313] width 70 height 15
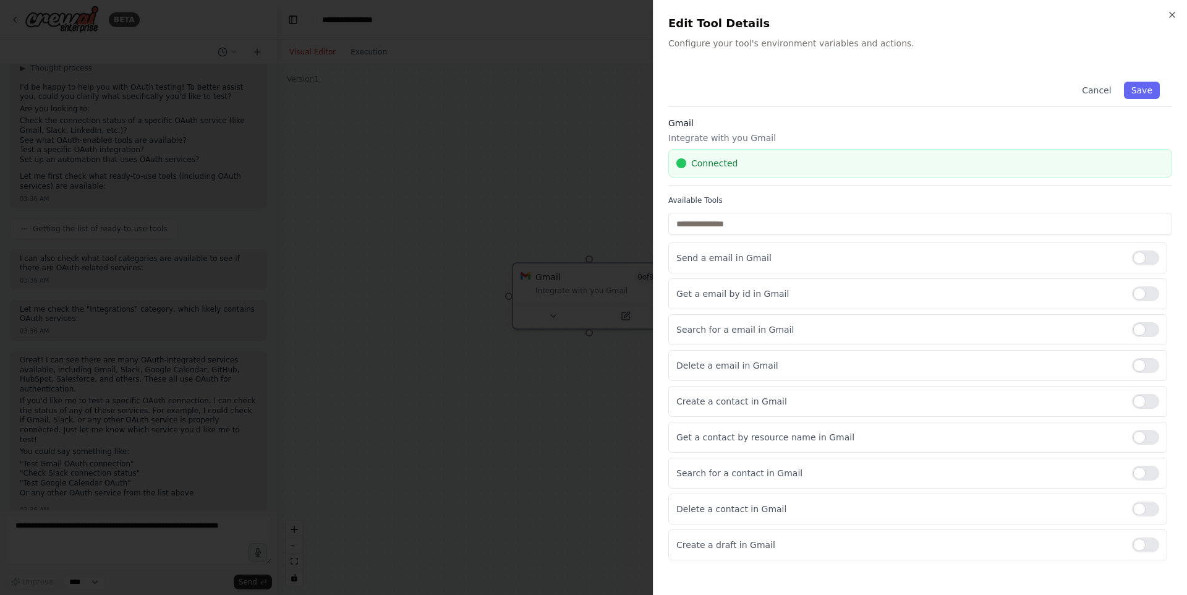
scroll to position [72, 0]
click at [1155, 367] on div at bounding box center [1145, 365] width 27 height 15
click at [1171, 17] on icon "button" at bounding box center [1172, 15] width 10 height 10
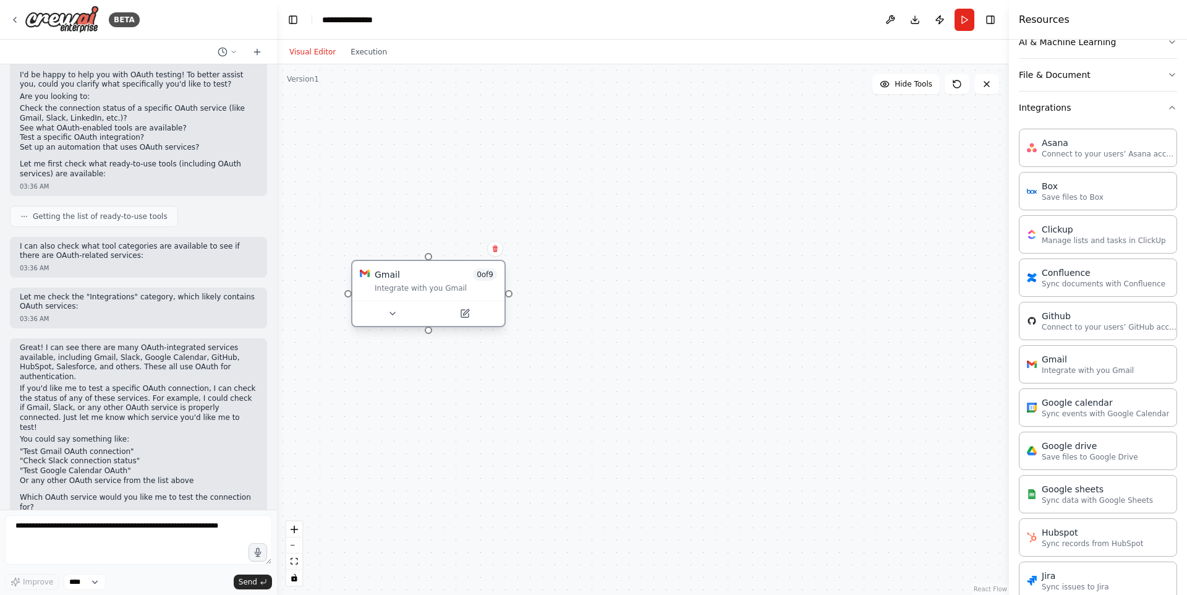
drag, startPoint x: 593, startPoint y: 278, endPoint x: 427, endPoint y: 276, distance: 166.9
click at [427, 276] on div "Gmail 0 of 9" at bounding box center [436, 274] width 122 height 12
click at [459, 310] on button at bounding box center [465, 313] width 70 height 15
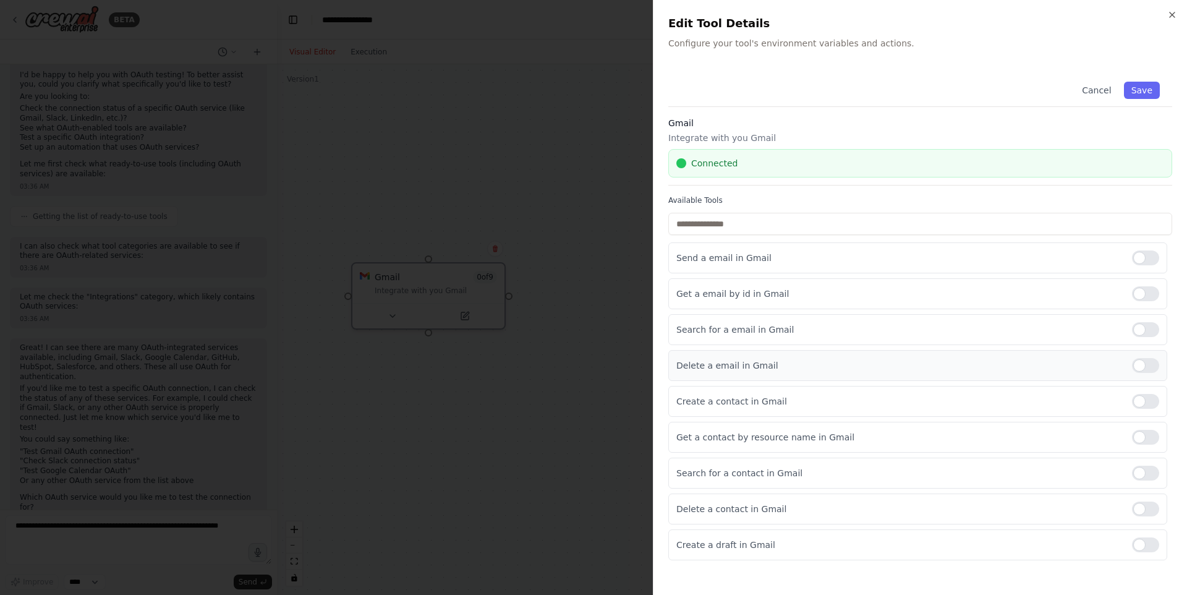
click at [1141, 368] on div at bounding box center [1145, 365] width 27 height 15
click at [1174, 20] on div "Close Edit Tool Details Configure your tool's environment variables and actions…" at bounding box center [920, 297] width 534 height 595
click at [1173, 16] on icon "button" at bounding box center [1172, 14] width 5 height 5
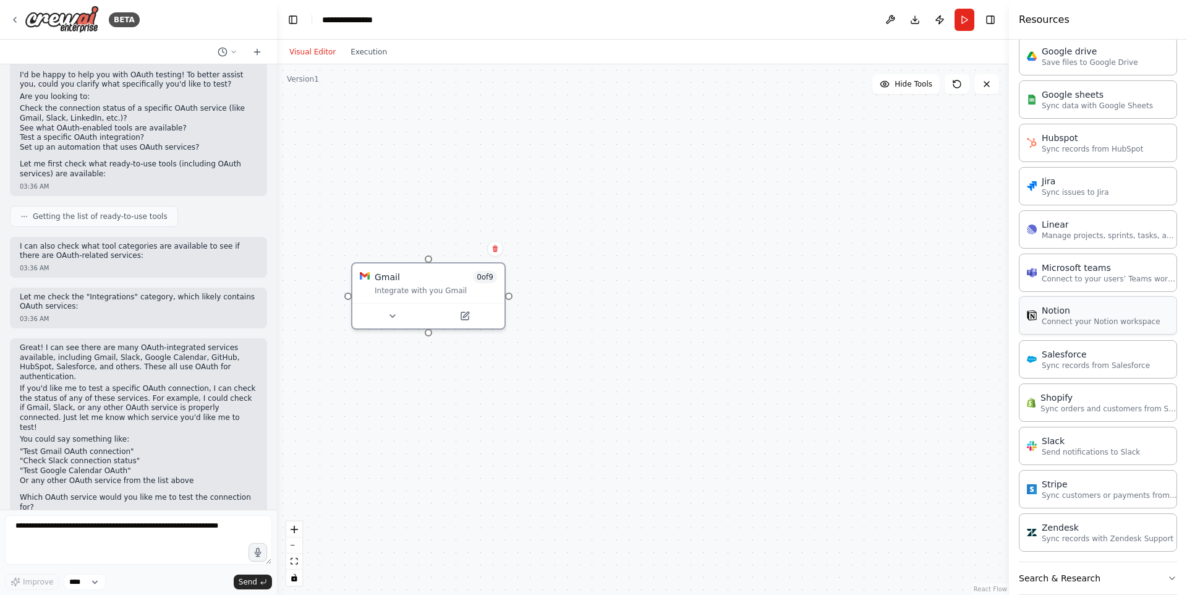
scroll to position [584, 0]
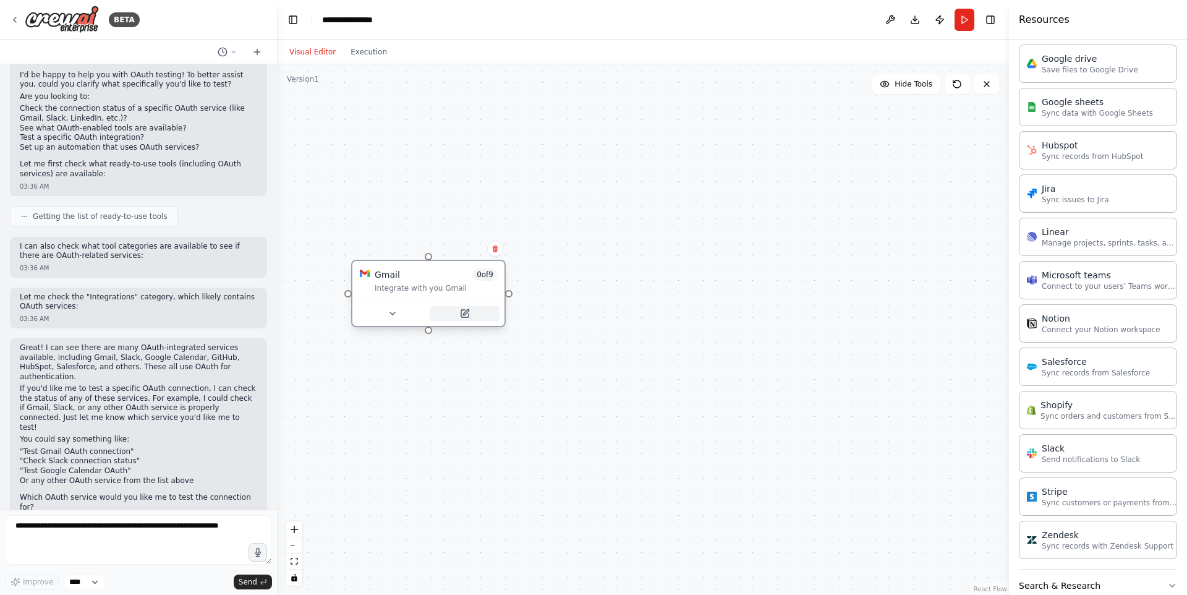
click at [466, 317] on icon at bounding box center [464, 313] width 7 height 7
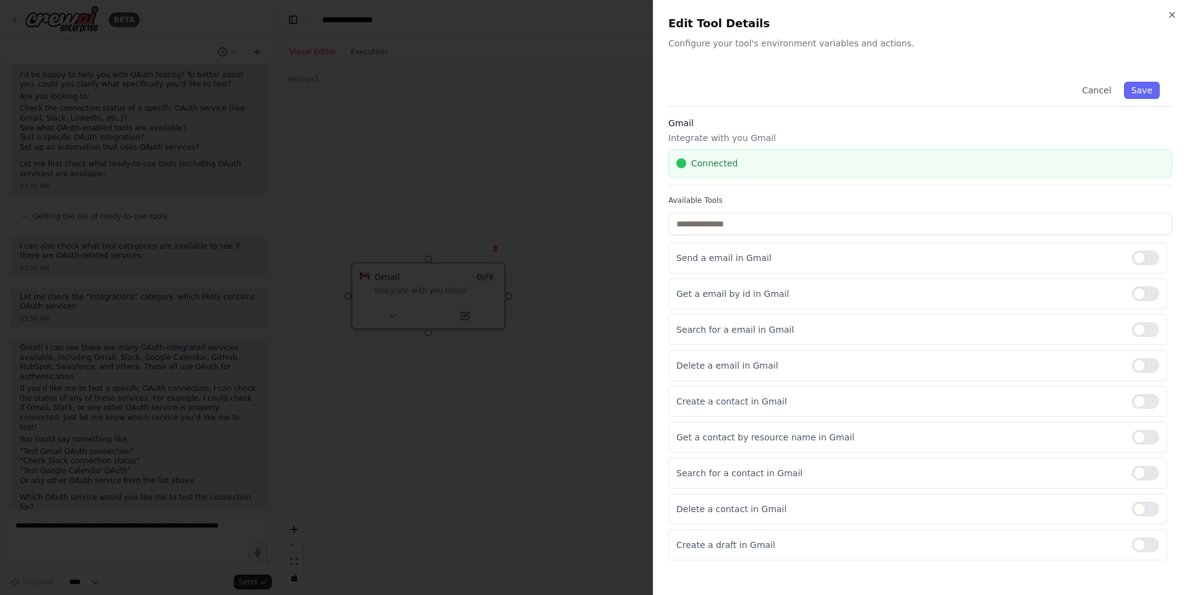
click at [1169, 20] on h2 "Edit Tool Details" at bounding box center [920, 23] width 504 height 17
click at [1170, 17] on icon "button" at bounding box center [1172, 15] width 10 height 10
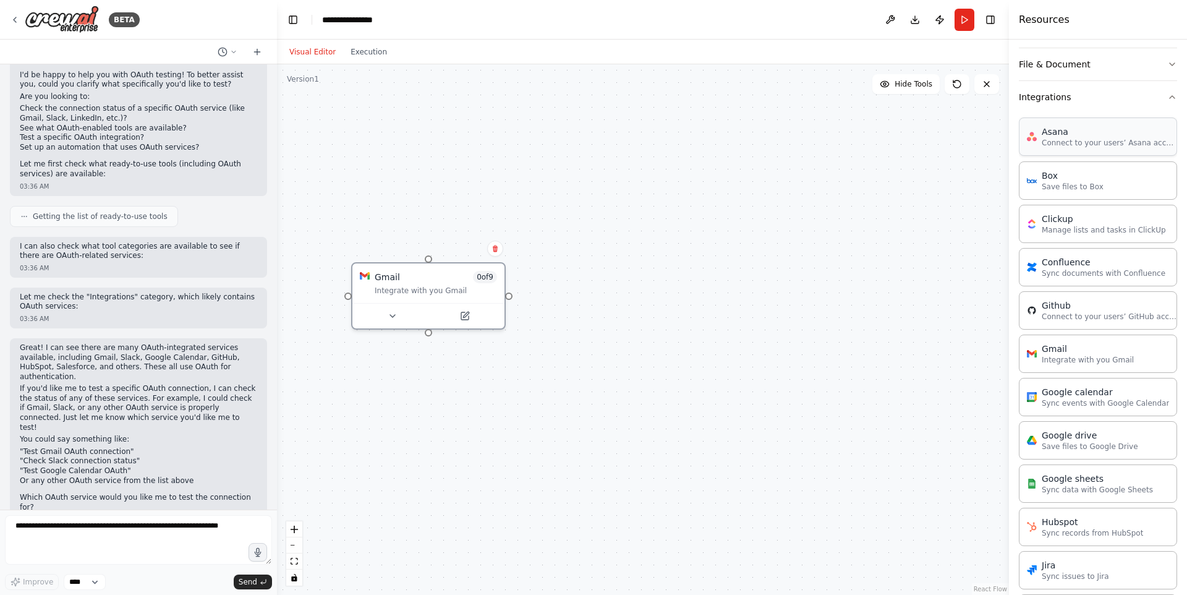
scroll to position [206, 0]
click at [462, 312] on icon at bounding box center [464, 313] width 7 height 7
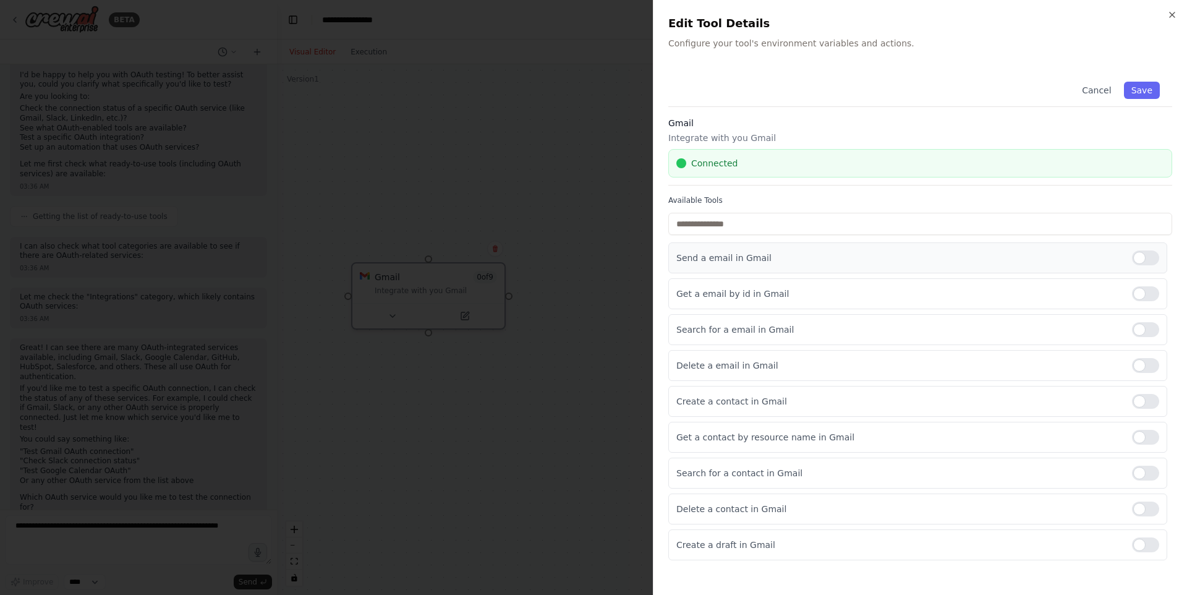
click at [1143, 261] on div at bounding box center [1145, 257] width 27 height 15
click at [1143, 93] on button "Save" at bounding box center [1142, 90] width 36 height 17
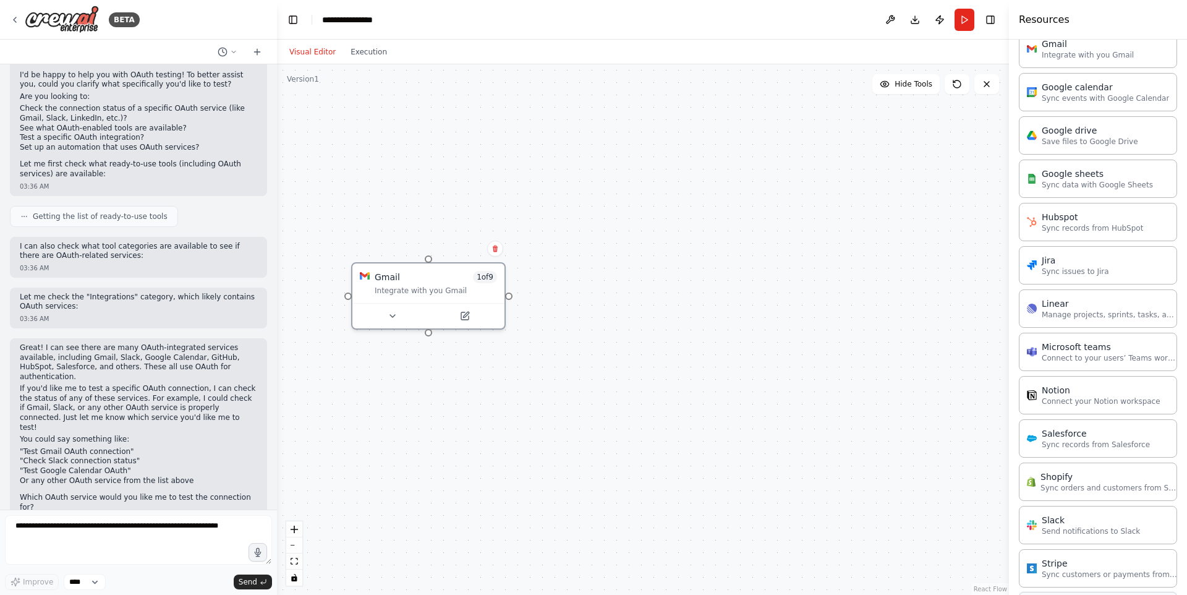
scroll to position [644, 0]
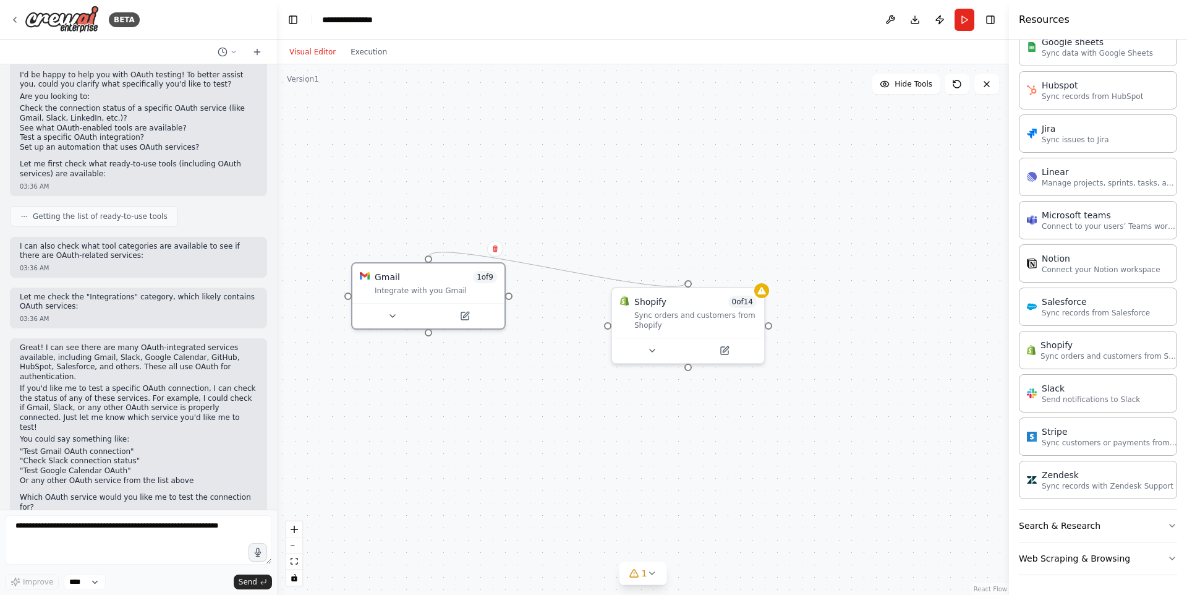
drag, startPoint x: 511, startPoint y: 292, endPoint x: 687, endPoint y: 281, distance: 175.9
click at [687, 281] on div "Gmail 1 of 9 Integrate with you Gmail Shopify 0 of 14 Sync orders and customers…" at bounding box center [643, 329] width 732 height 530
drag, startPoint x: 428, startPoint y: 332, endPoint x: 686, endPoint y: 369, distance: 260.4
click at [686, 369] on div "Gmail 1 of 9 Integrate with you Gmail Shopify 0 of 14 Sync orders and customers…" at bounding box center [643, 329] width 732 height 530
